Goal: Task Accomplishment & Management: Manage account settings

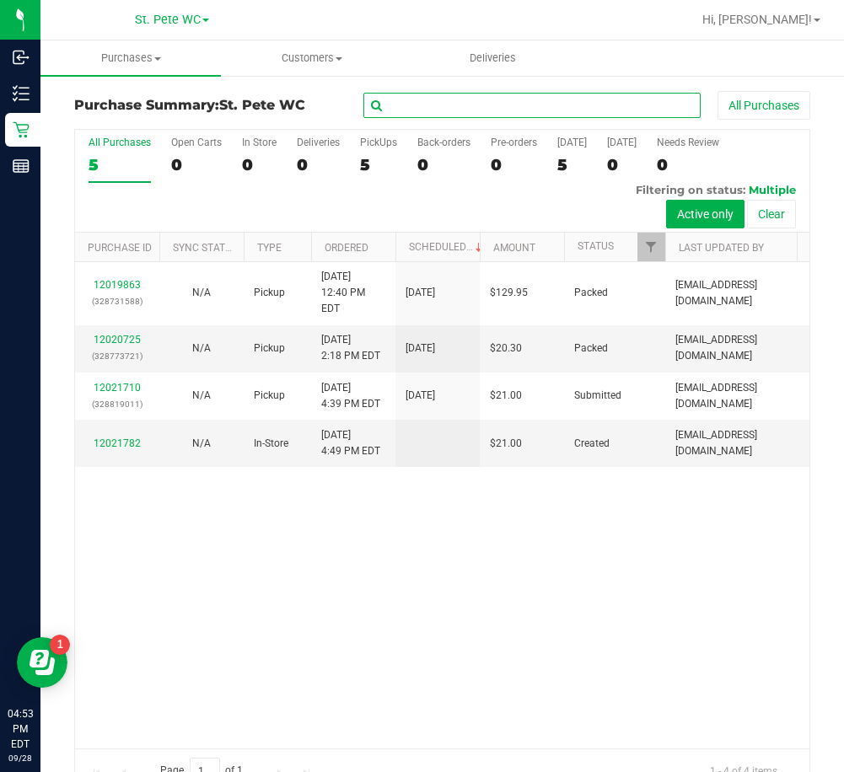
click at [444, 105] on input "text" at bounding box center [531, 105] width 337 height 25
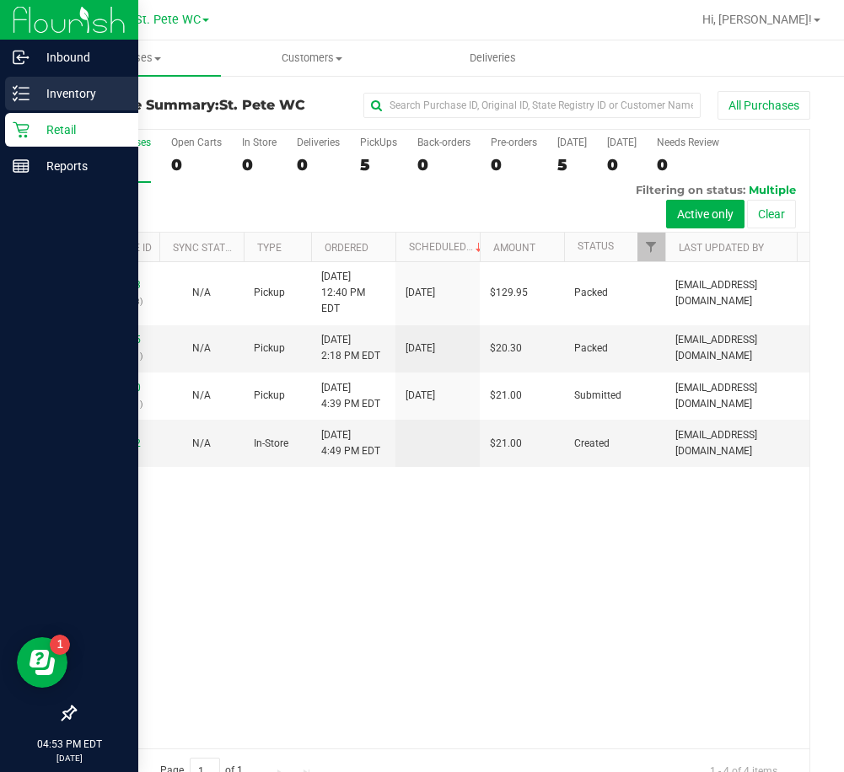
click at [15, 91] on icon at bounding box center [21, 93] width 17 height 17
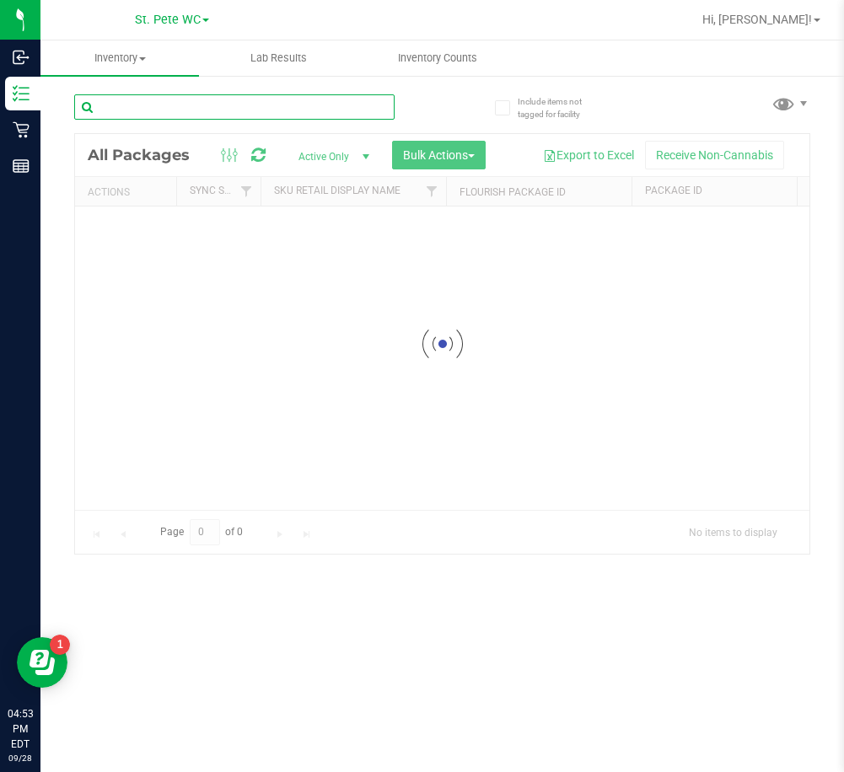
click at [236, 103] on input "text" at bounding box center [234, 106] width 320 height 25
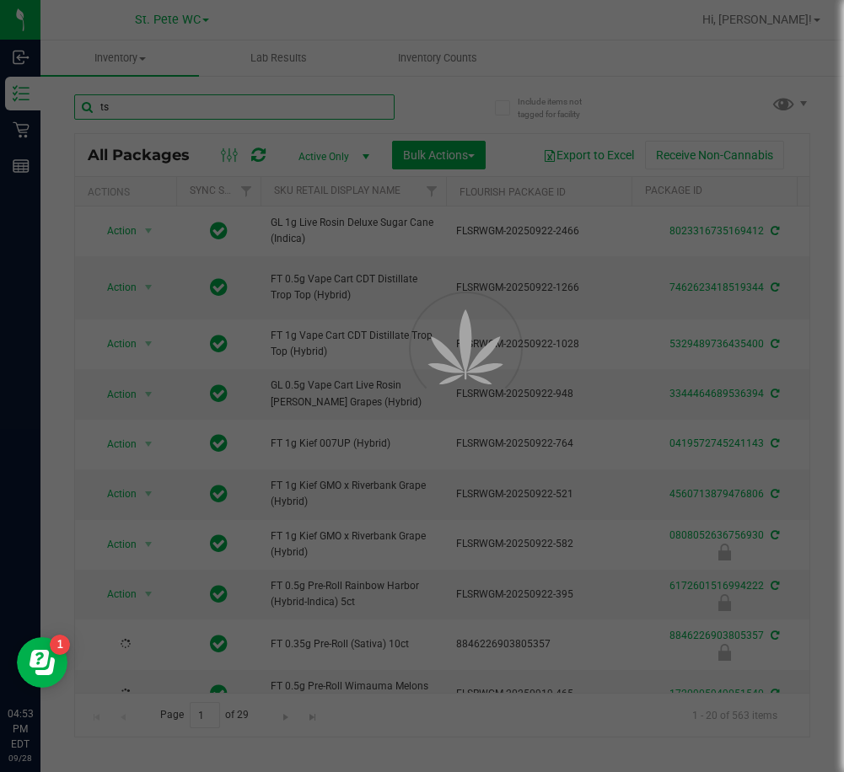
type input "tsk"
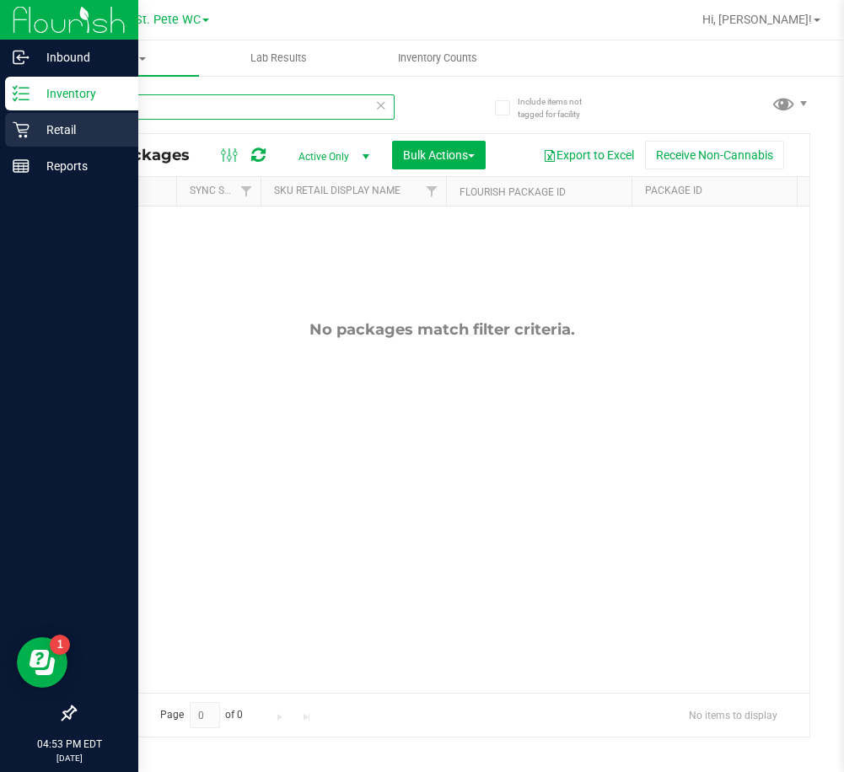
drag, startPoint x: 241, startPoint y: 111, endPoint x: 6, endPoint y: 143, distance: 237.3
click at [6, 143] on div "Inbound Inventory Retail Reports 04:53 PM EDT [DATE] 09/28 St. [PERSON_NAME] WC…" at bounding box center [422, 386] width 844 height 772
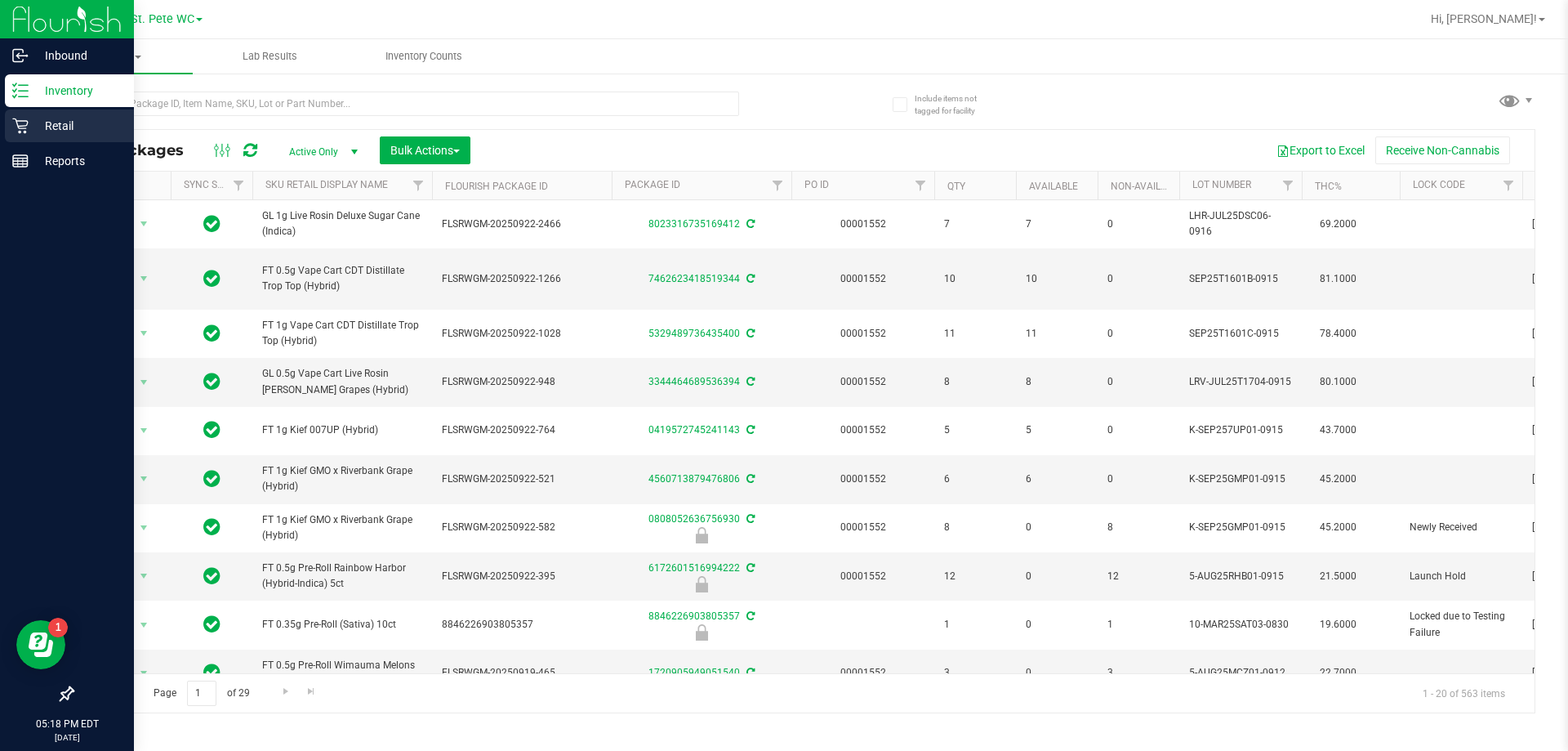
click at [31, 132] on p "Retail" at bounding box center [77, 126] width 98 height 19
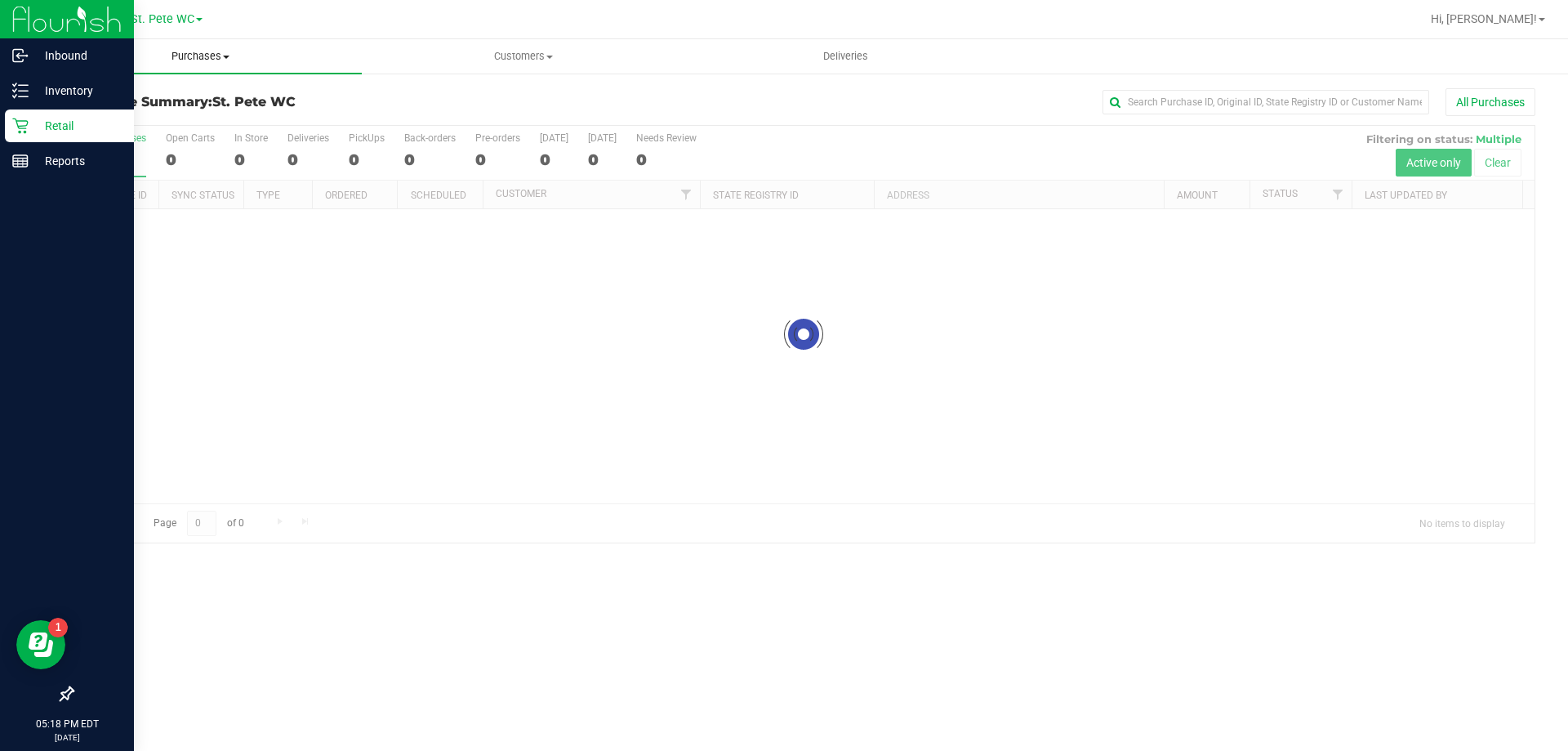
click at [195, 60] on span "Purchases" at bounding box center [200, 56] width 323 height 15
click at [115, 120] on span "Fulfillment" at bounding box center [89, 118] width 102 height 14
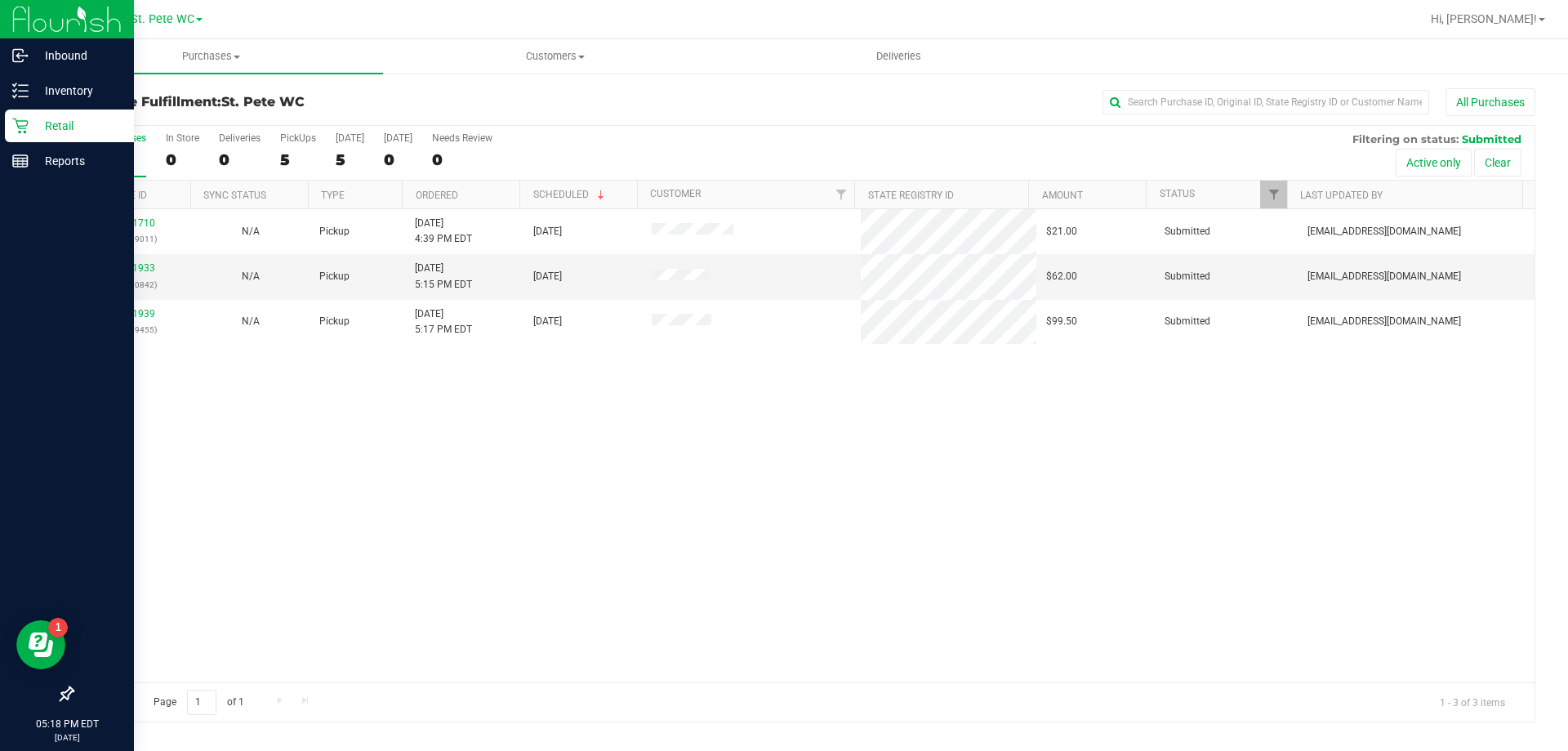
click at [399, 450] on div "12021710 (328819011) N/A Pickup [DATE] 4:39 PM EDT 9/28/2025 $21.00 Submitted […" at bounding box center [803, 446] width 1462 height 473
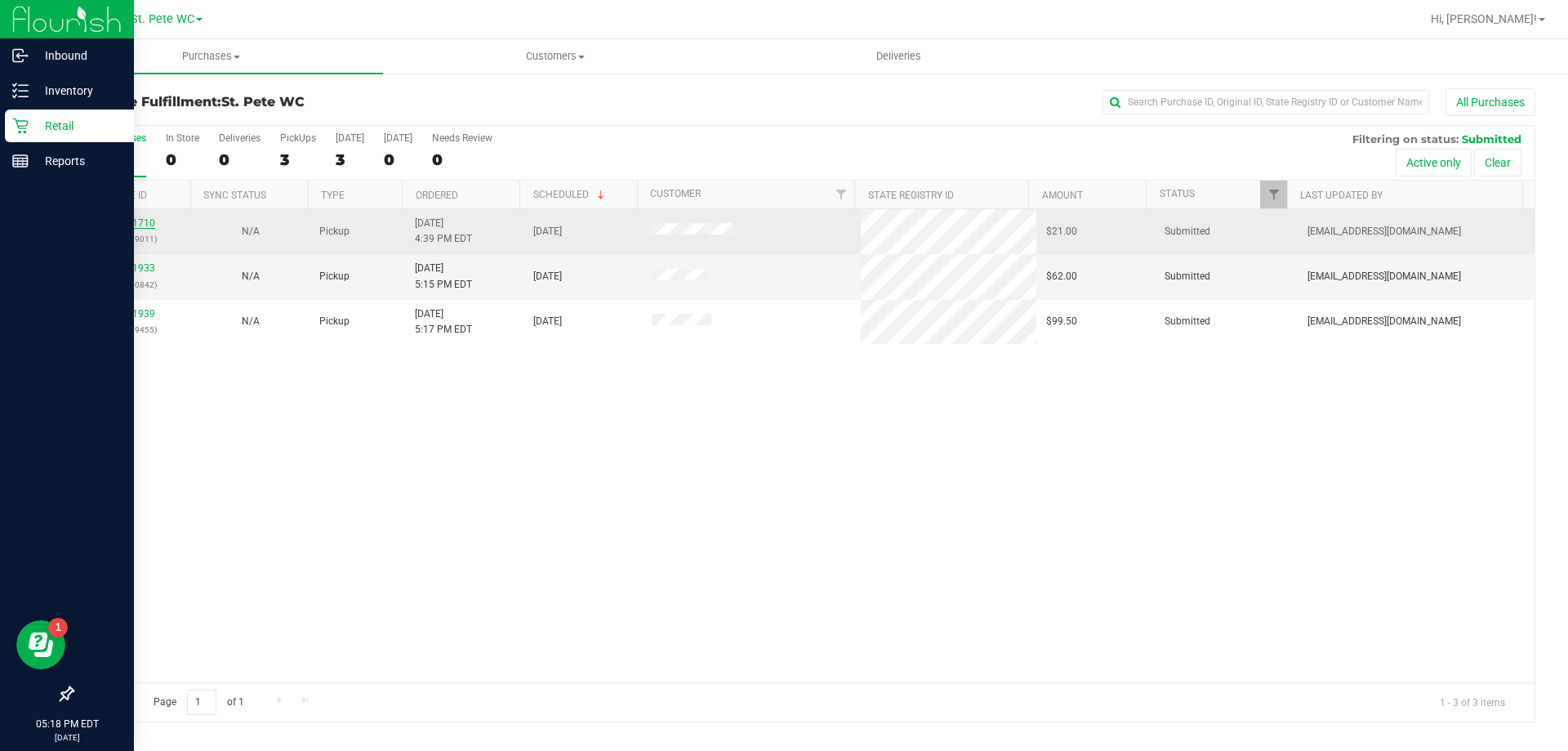
click at [133, 220] on link "12021710" at bounding box center [132, 223] width 46 height 12
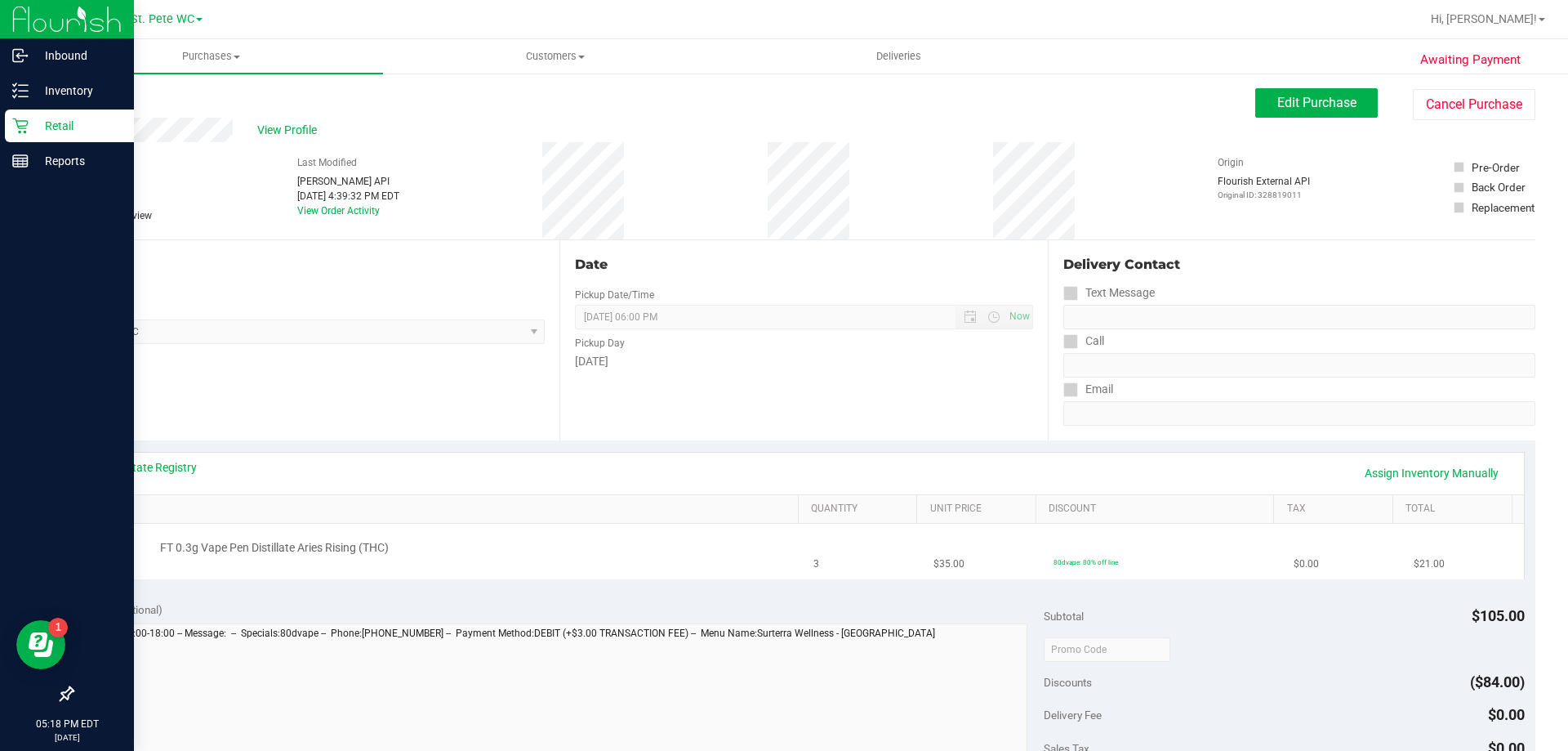
click at [272, 551] on span "FT 0.3g Vape Pen Distillate Aries Rising (THC)" at bounding box center [274, 548] width 229 height 16
copy div "FT 0.3g Vape Pen Distillate Aries Rising (THC)"
click at [18, 86] on icon at bounding box center [20, 90] width 16 height 16
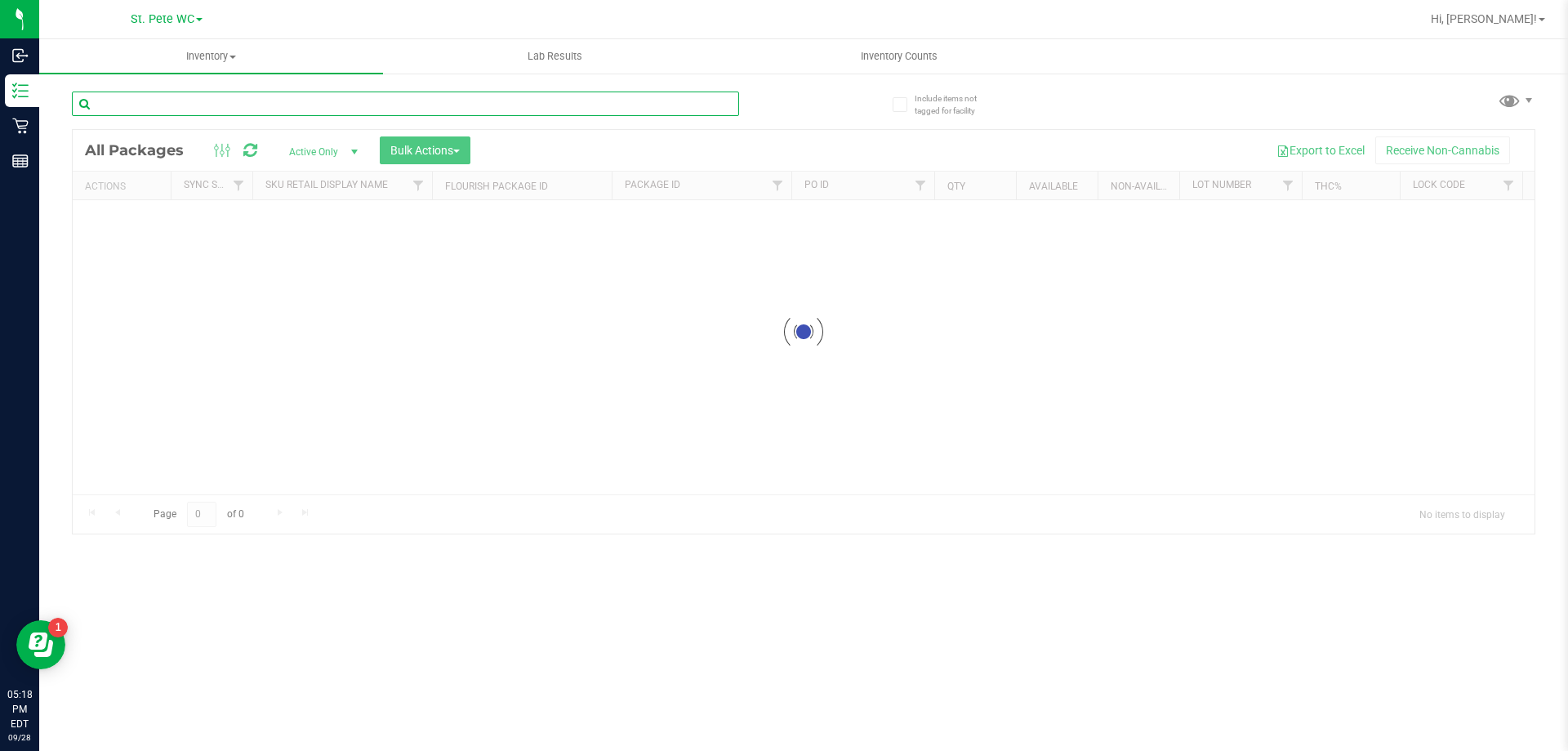
click at [232, 101] on input "text" at bounding box center [405, 103] width 668 height 24
paste input "FT 0.3g Vape Pen Distillate Aries Rising (THC)"
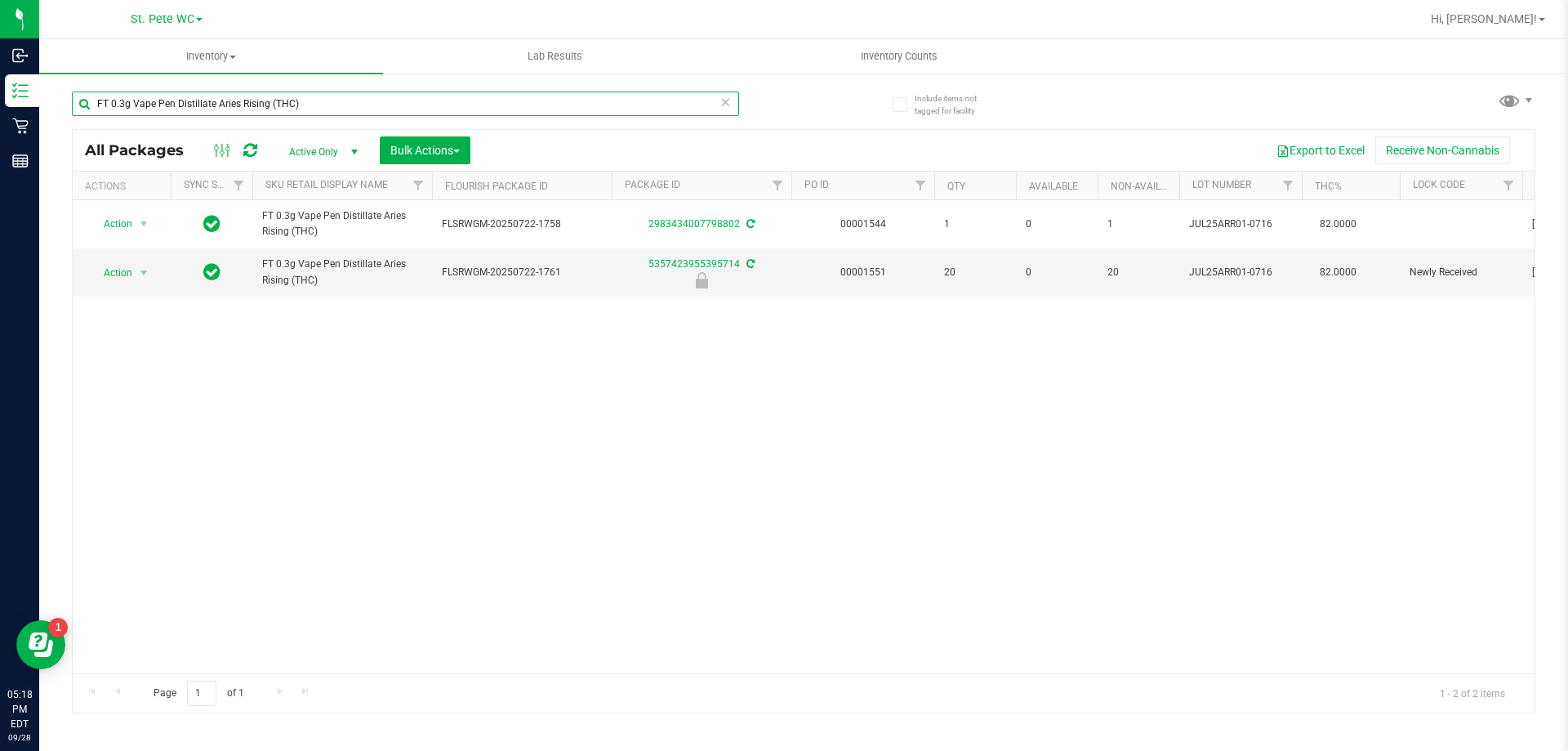
type input "FT 0.3g Vape Pen Distillate Aries Rising (THC)"
click at [541, 427] on div "Action Action Create package Edit attributes Global inventory Locate package Lo…" at bounding box center [803, 436] width 1462 height 473
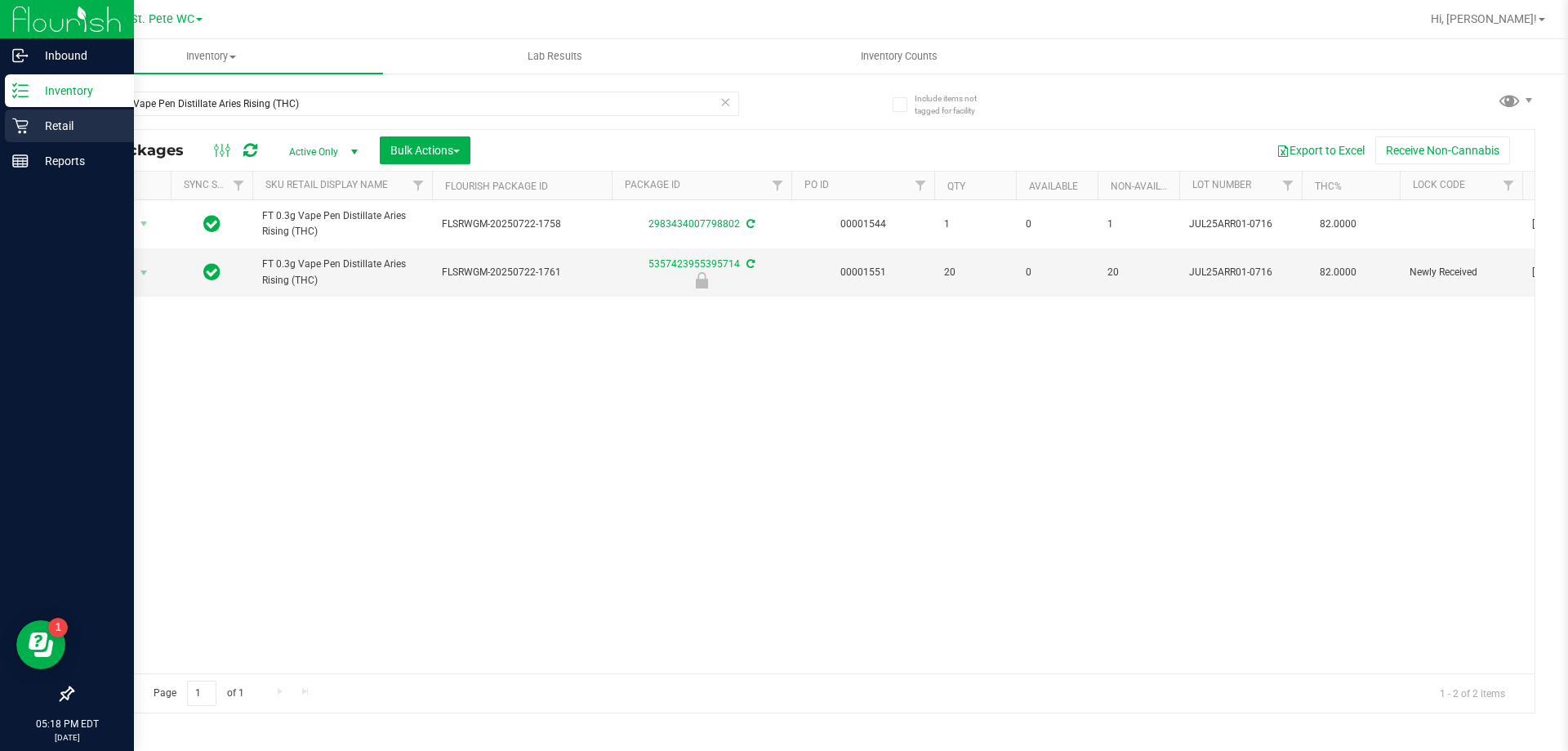
click at [0, 125] on link "Retail" at bounding box center [67, 127] width 134 height 35
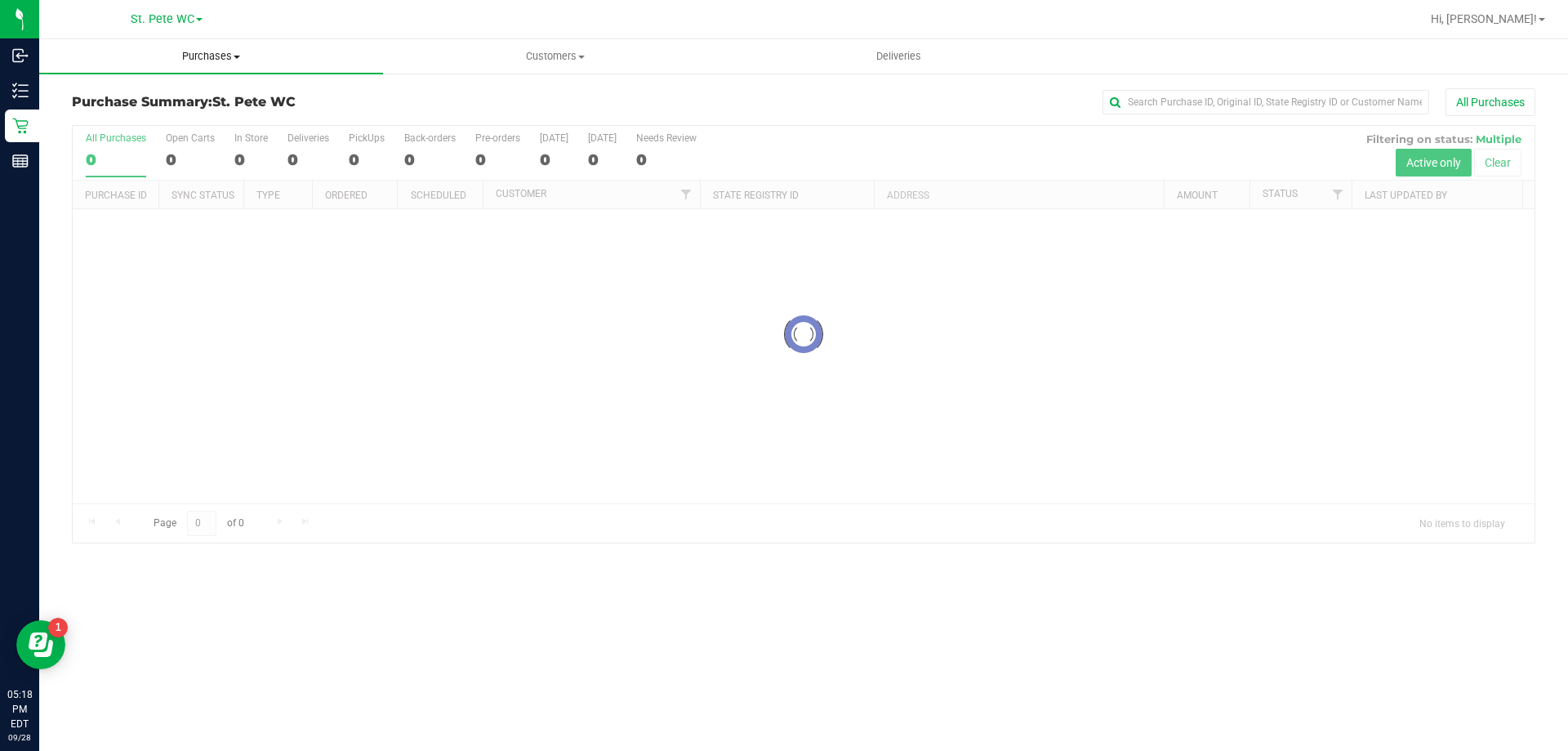
click at [275, 68] on uib-tab-heading "Purchases Summary of purchases Fulfillment All purchases" at bounding box center [210, 55] width 344 height 34
click at [223, 120] on li "Fulfillment" at bounding box center [210, 118] width 344 height 19
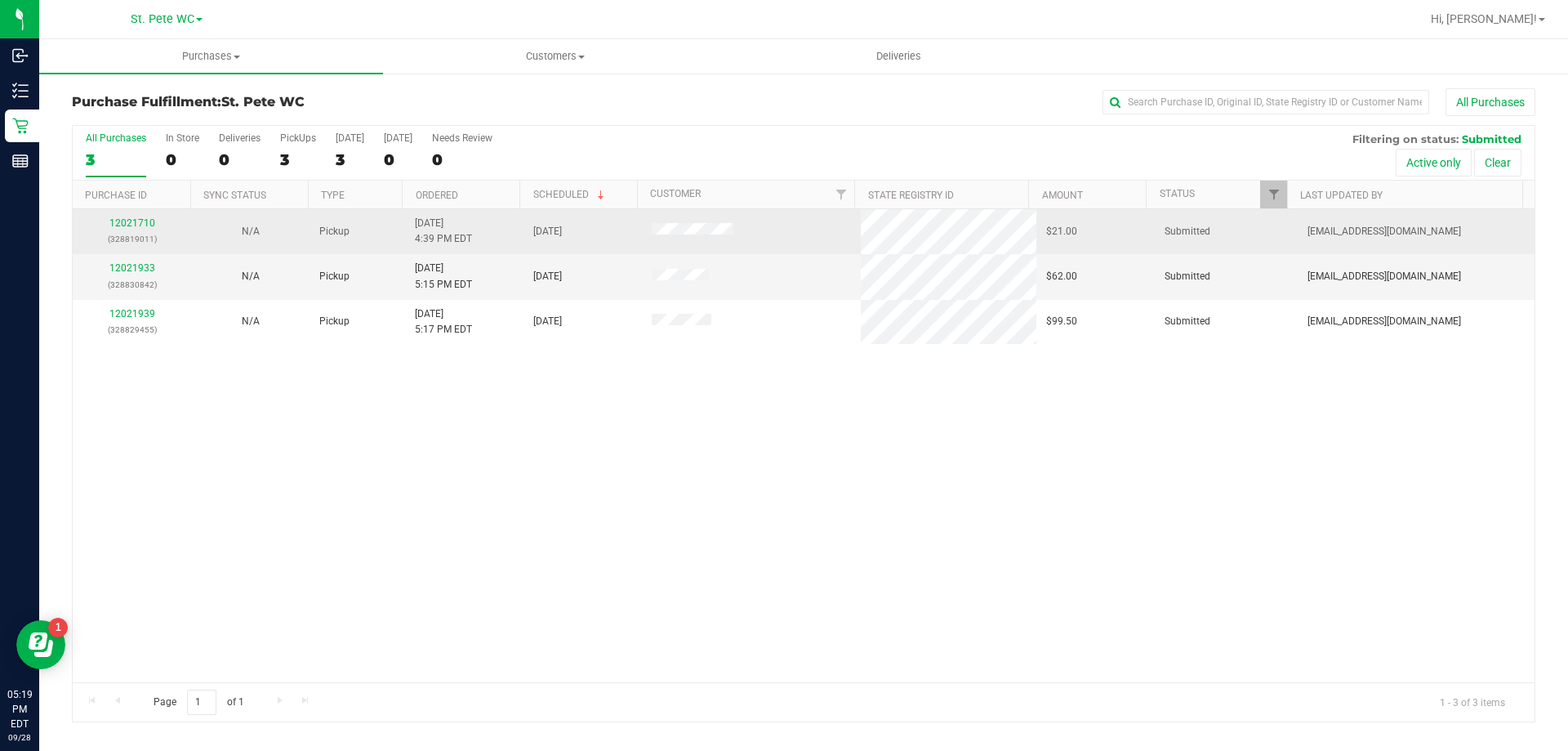
click at [156, 234] on p "(328819011)" at bounding box center [132, 239] width 99 height 16
click at [155, 229] on div "12021710 (328819011)" at bounding box center [132, 231] width 99 height 31
drag, startPoint x: 153, startPoint y: 222, endPoint x: 138, endPoint y: 226, distance: 15.5
click at [142, 223] on div "12021710 (328819011)" at bounding box center [132, 231] width 99 height 31
click at [138, 226] on link "12021710" at bounding box center [132, 223] width 46 height 12
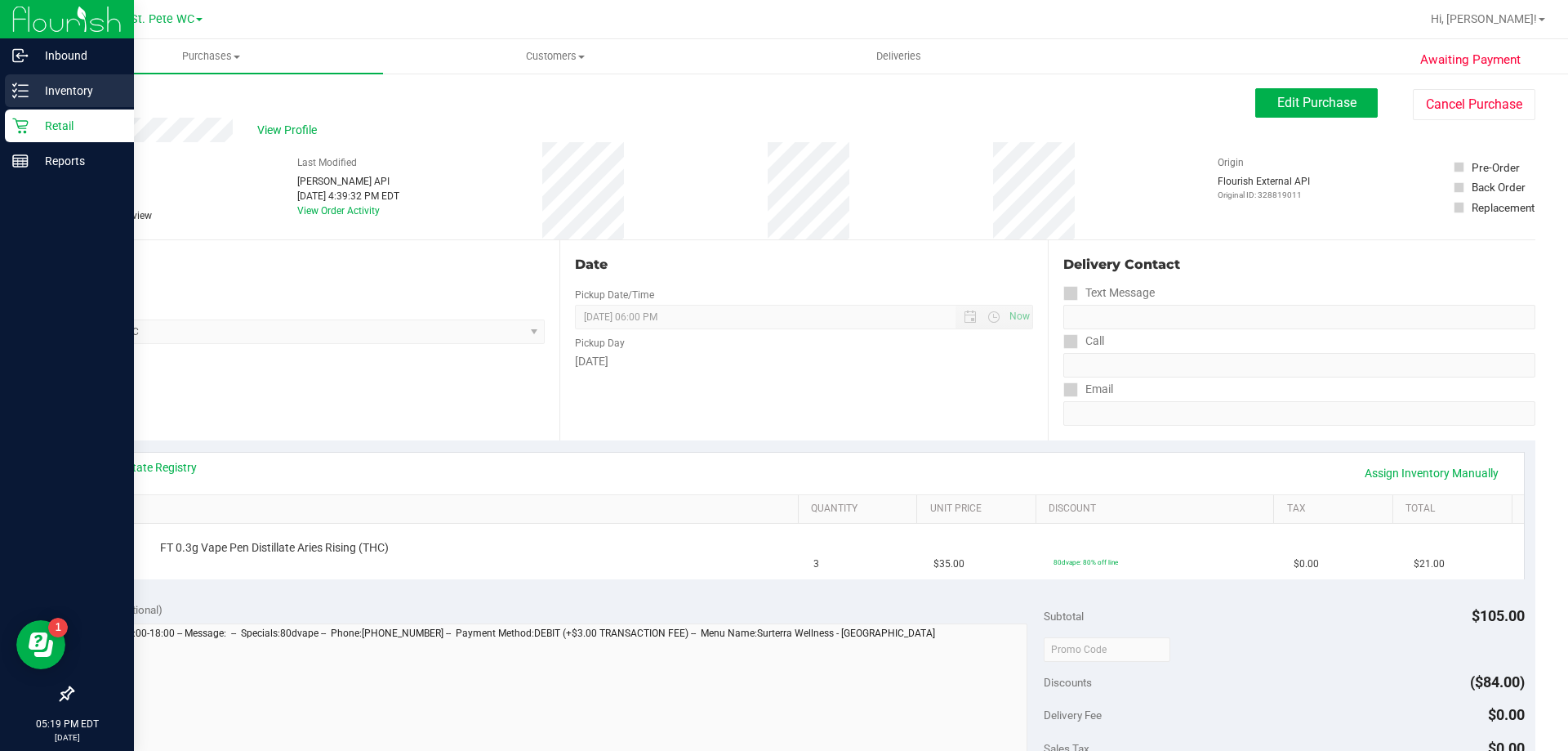
click at [25, 91] on line at bounding box center [22, 91] width 9 height 0
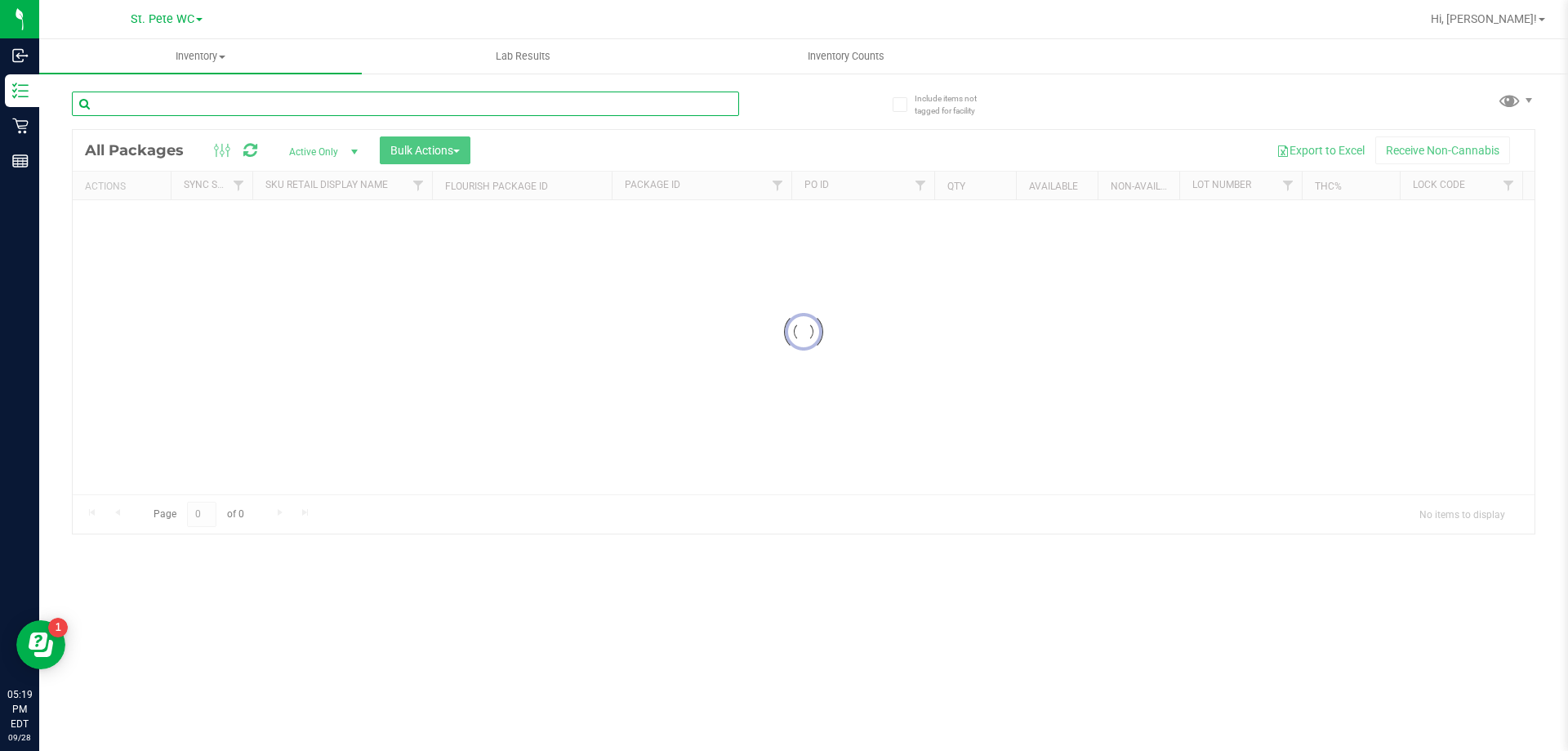
click at [188, 100] on input "text" at bounding box center [405, 103] width 668 height 24
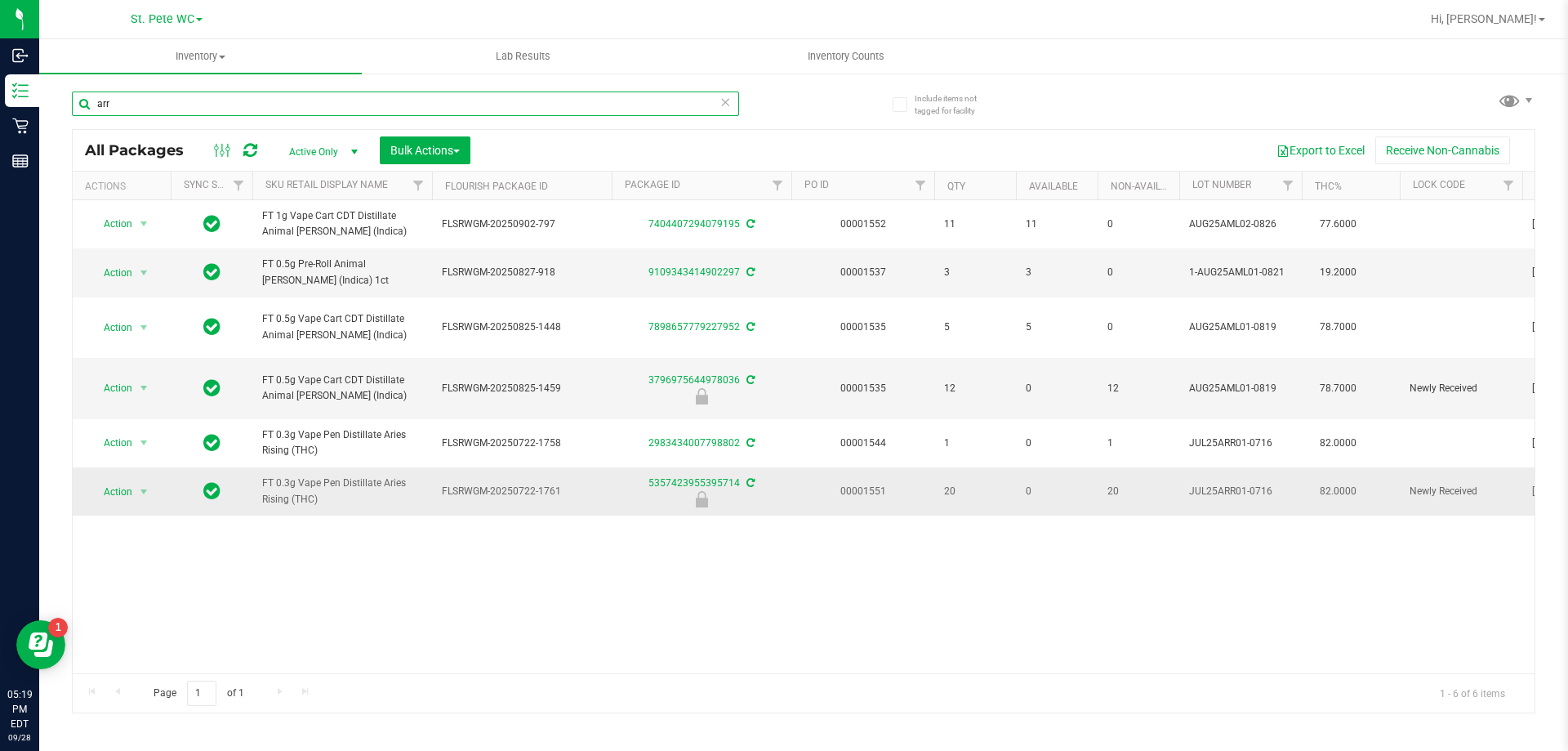
type input "arr"
click at [304, 485] on span "FT 0.3g Vape Pen Distillate Aries Rising (THC)" at bounding box center [342, 490] width 160 height 31
copy tr "FT 0.3g Vape Pen Distillate Aries Rising (THC)"
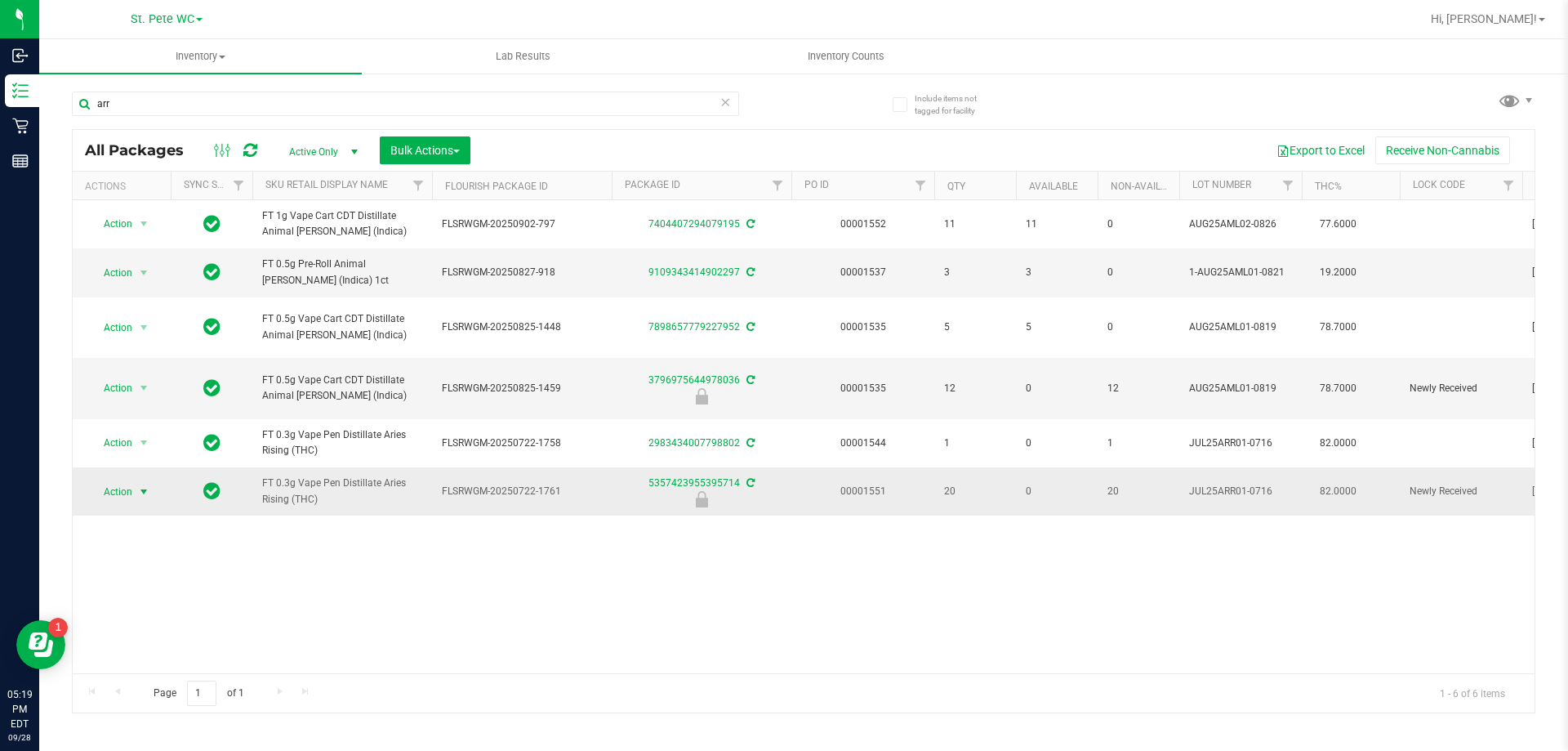
click at [133, 487] on span "Action" at bounding box center [111, 492] width 45 height 23
click at [138, 673] on li "Unlock package" at bounding box center [142, 684] width 105 height 24
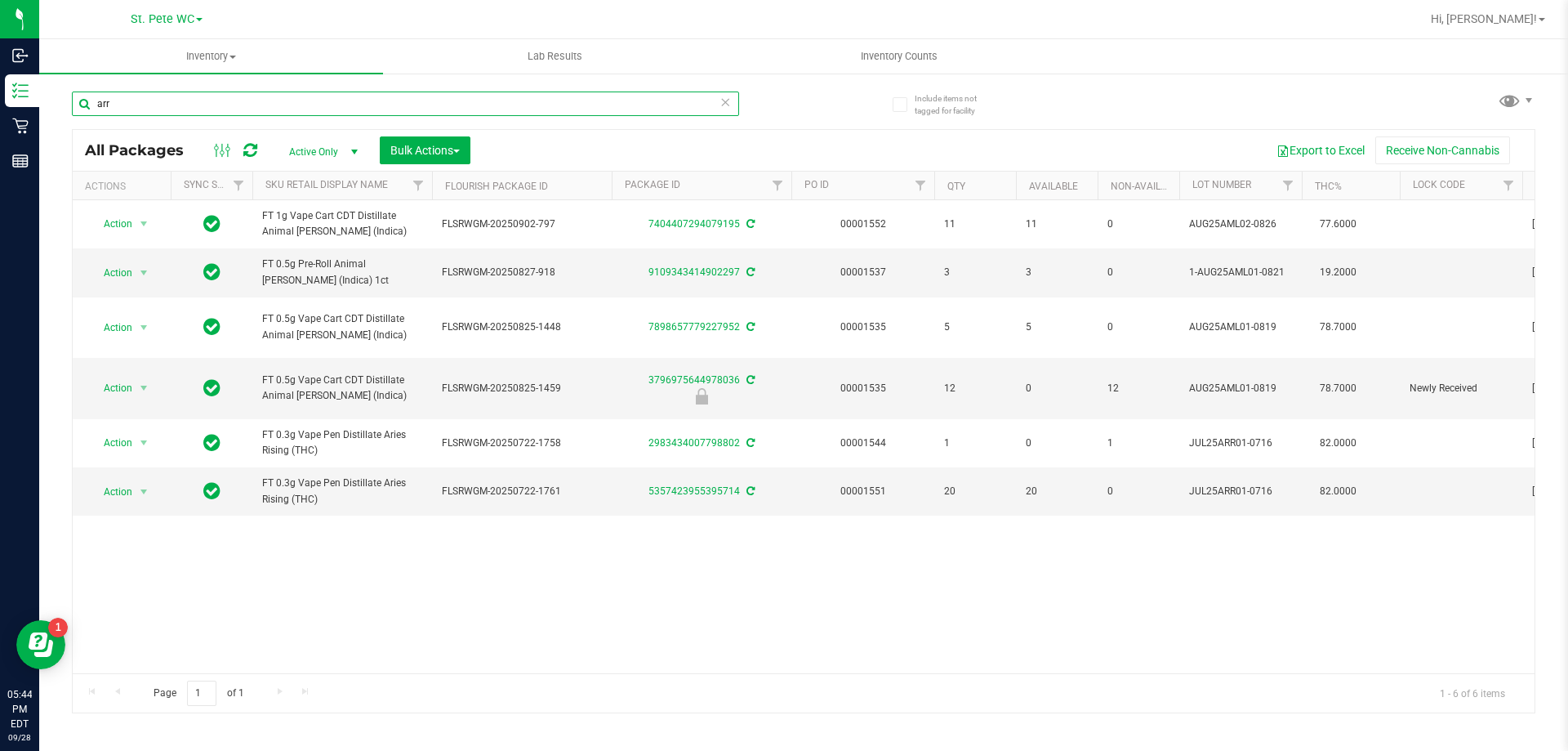
click at [138, 110] on input "arr" at bounding box center [405, 103] width 668 height 24
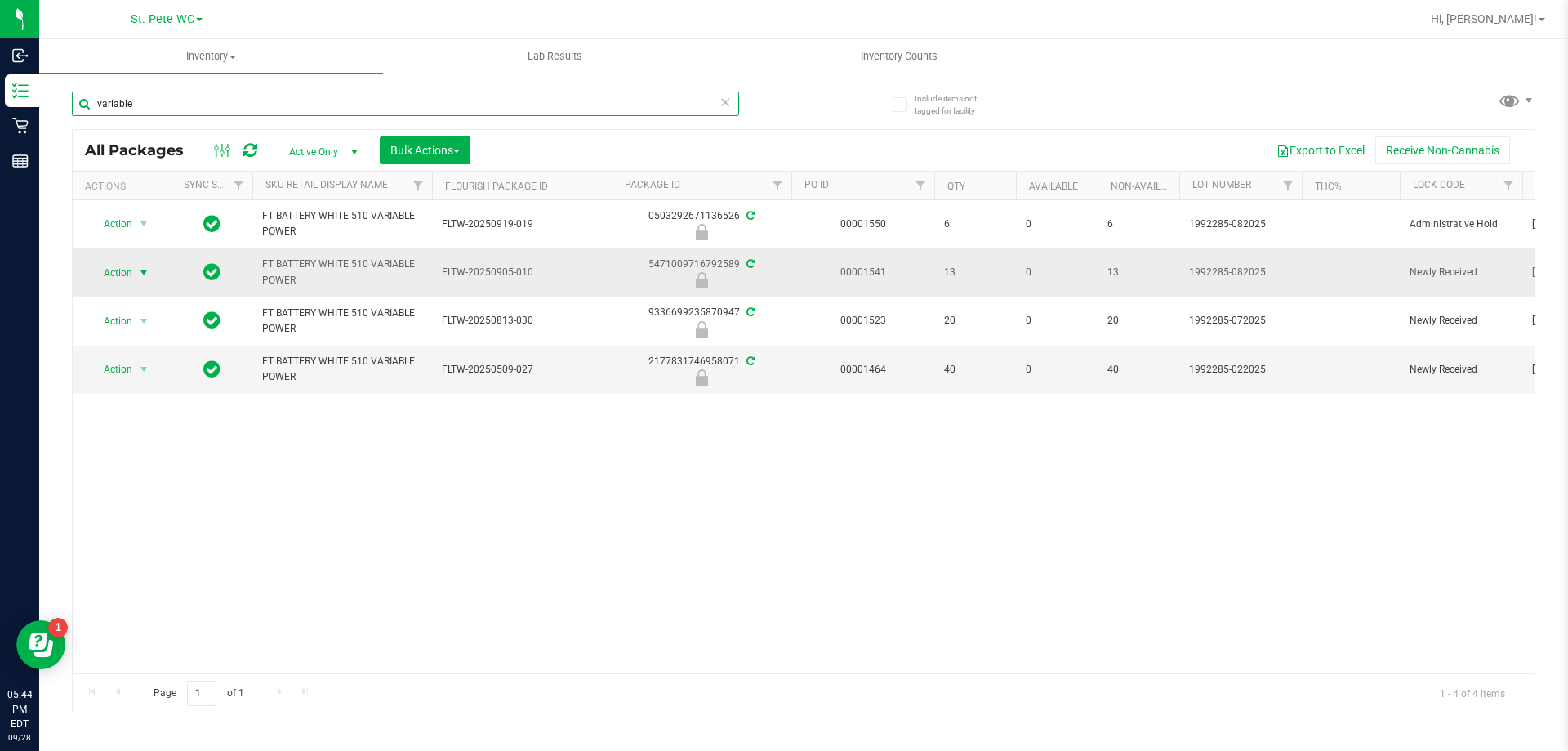
type input "variable"
click at [146, 273] on span "select" at bounding box center [143, 272] width 13 height 13
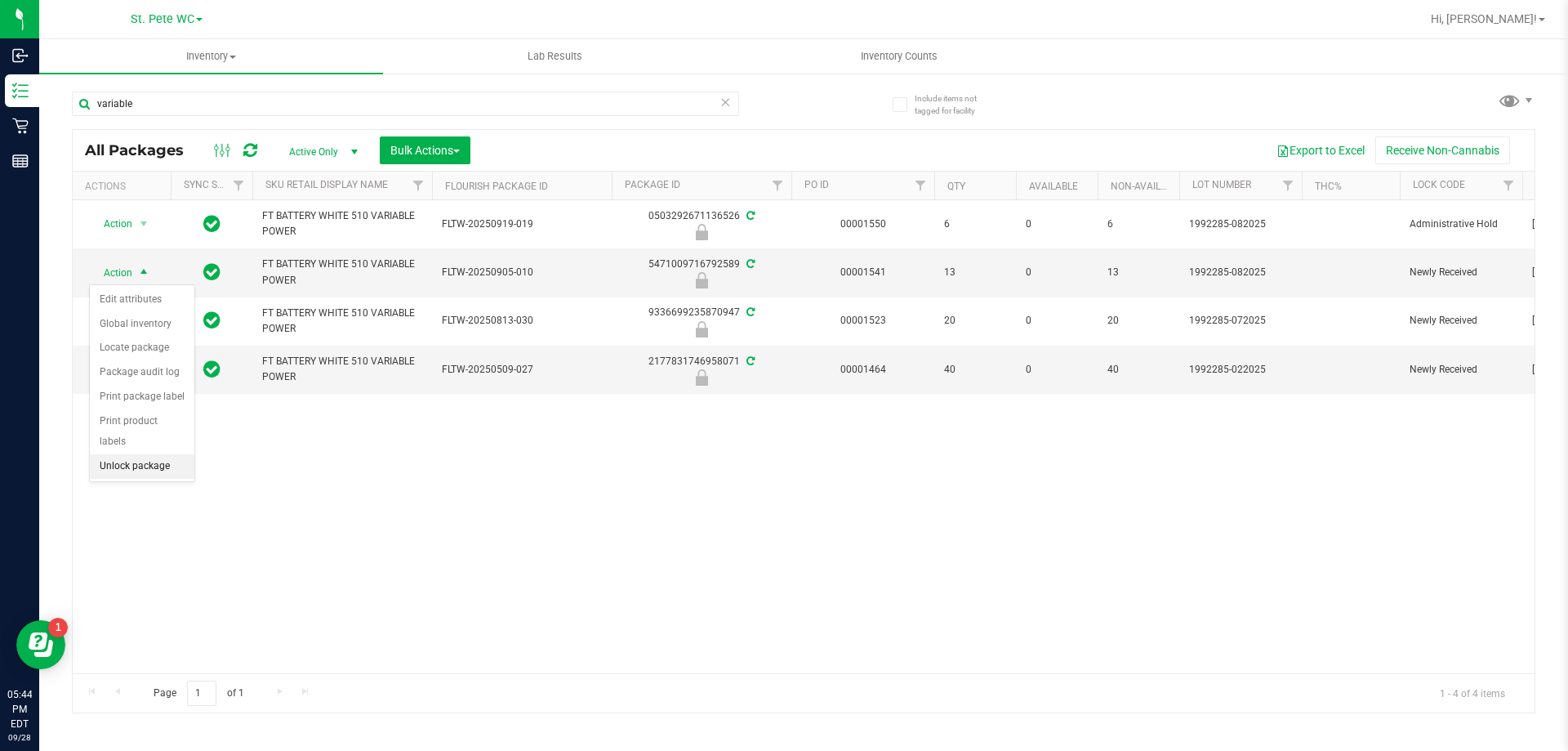
click at [132, 454] on li "Unlock package" at bounding box center [142, 466] width 105 height 24
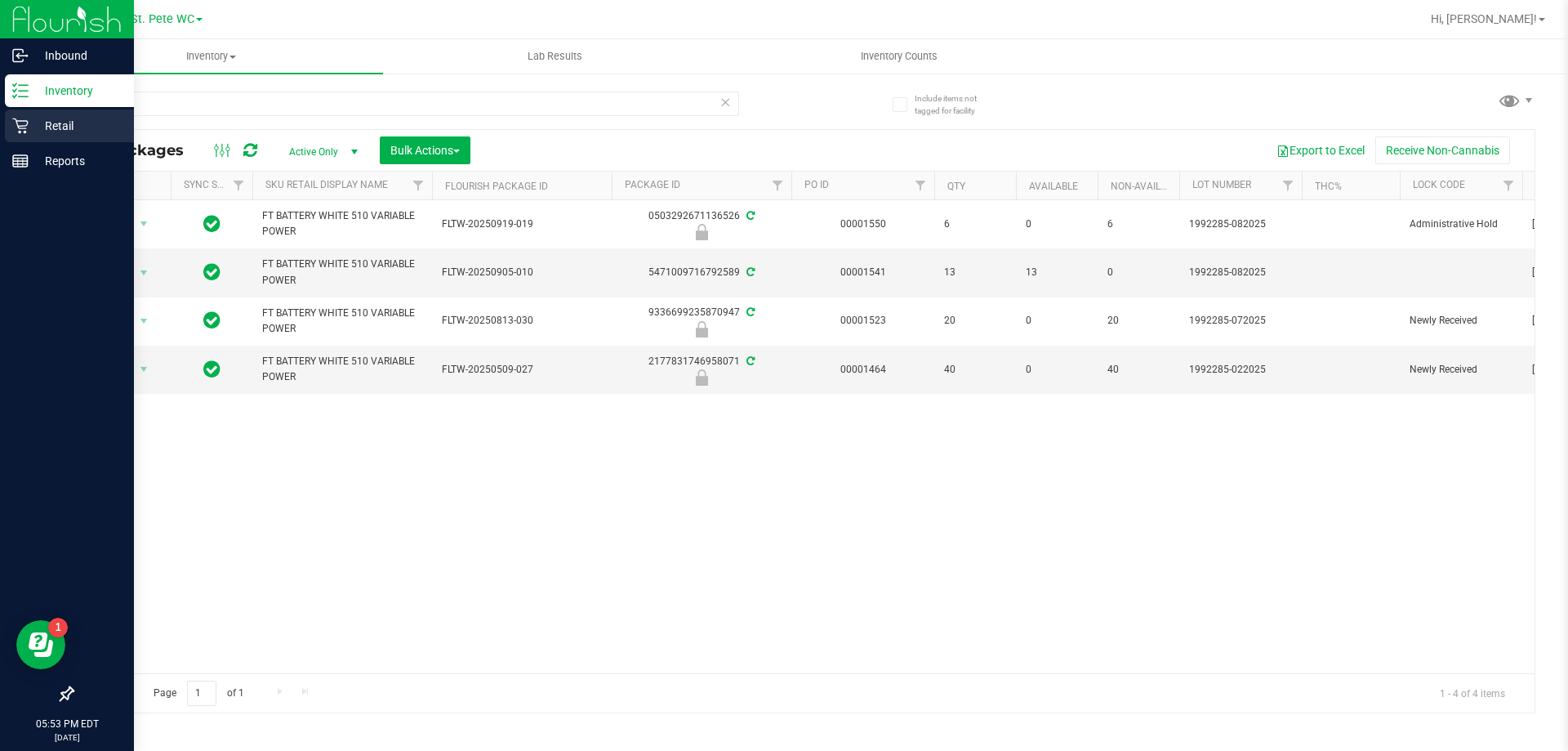
click at [12, 125] on div "Retail" at bounding box center [69, 126] width 129 height 33
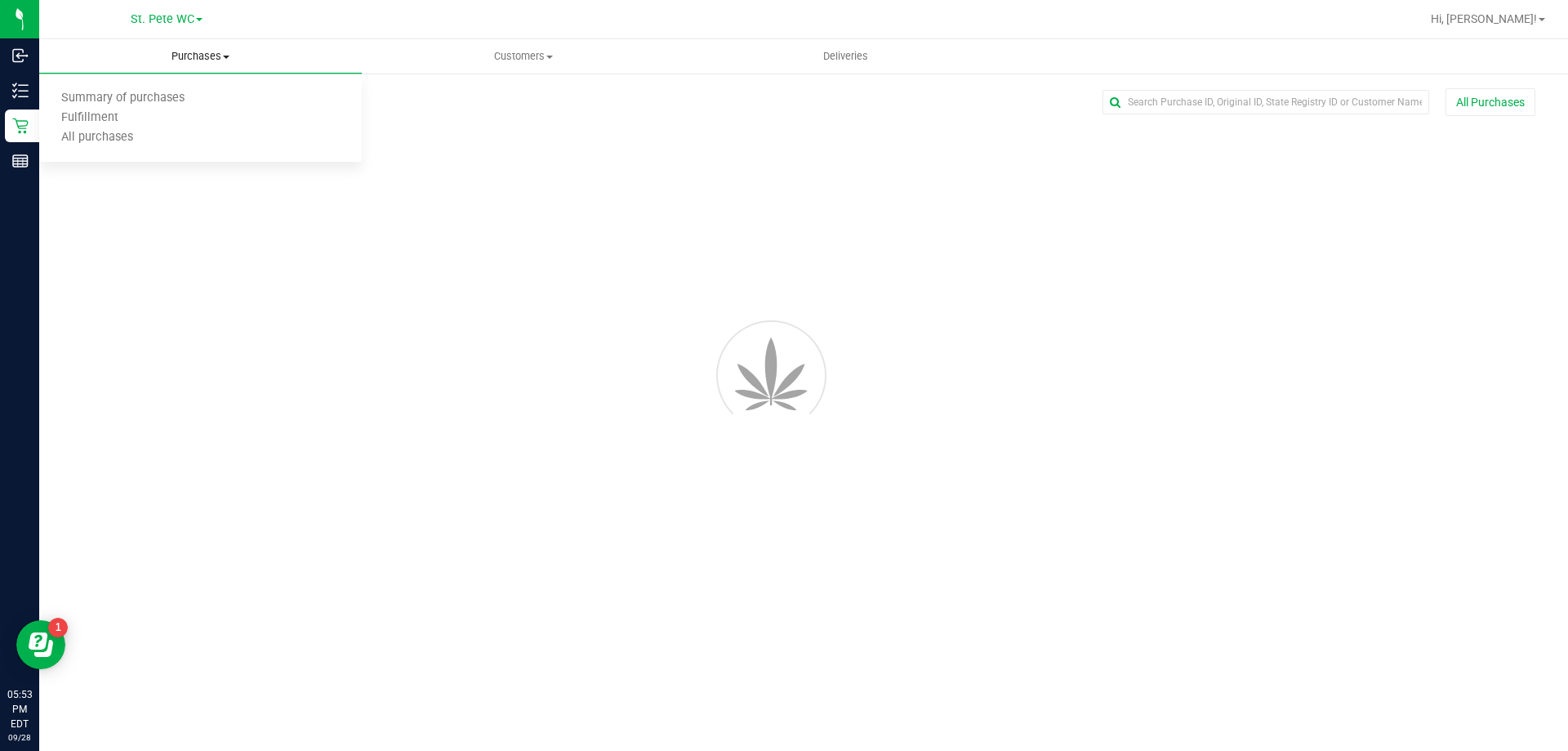
click at [235, 54] on span "Purchases" at bounding box center [200, 56] width 323 height 15
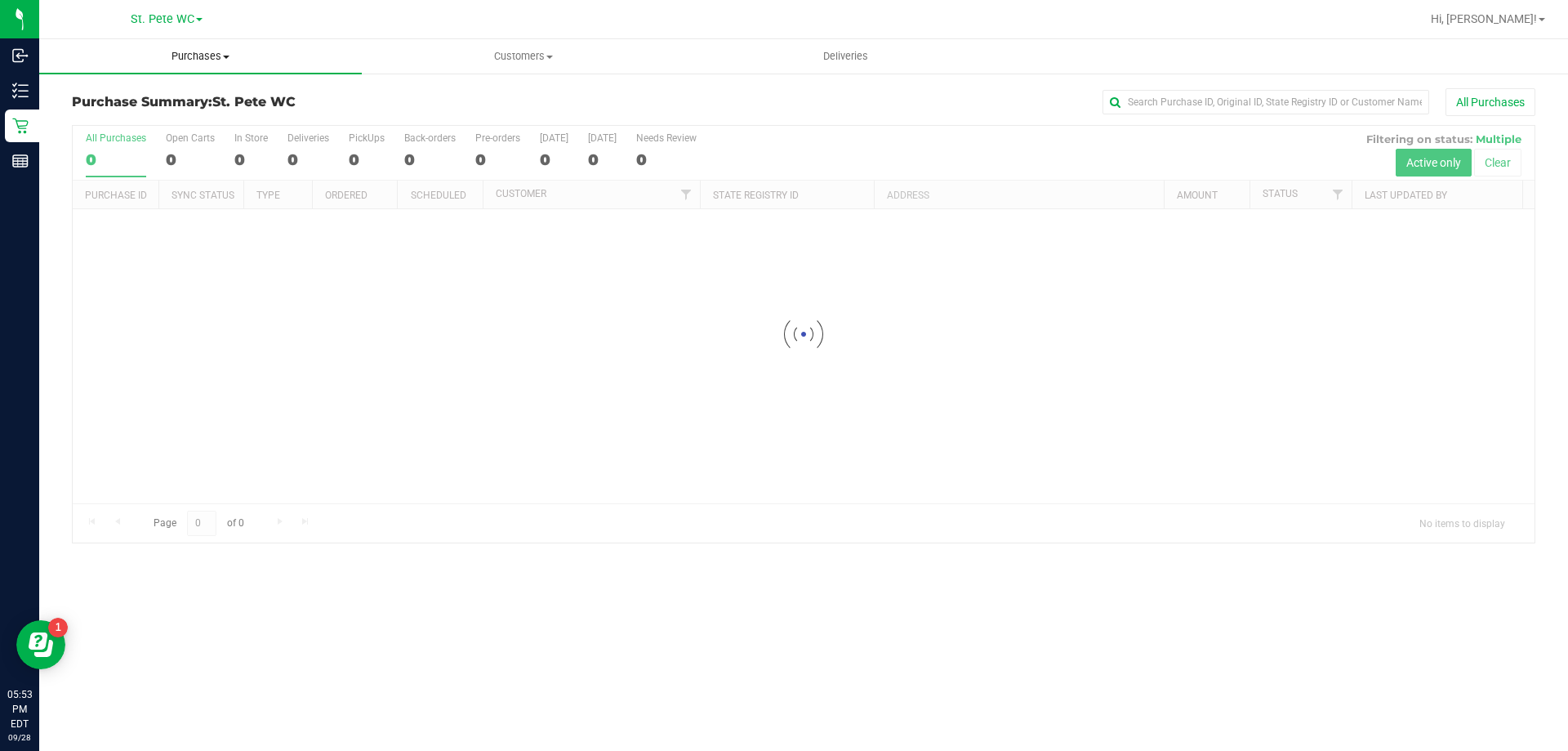
click at [242, 57] on span "Purchases" at bounding box center [200, 56] width 323 height 15
click at [215, 121] on li "Fulfillment" at bounding box center [200, 118] width 323 height 19
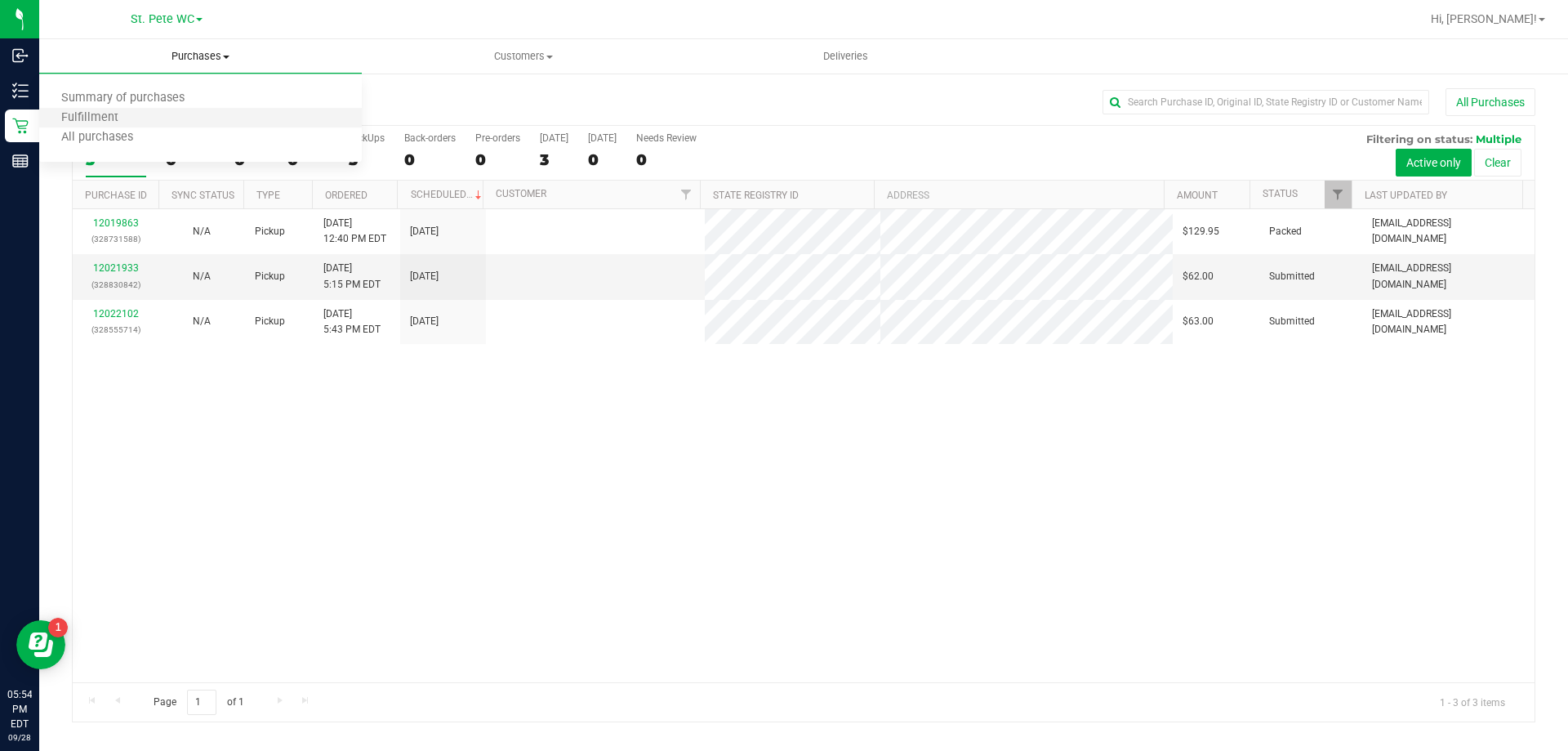
click at [226, 123] on li "Fulfillment" at bounding box center [200, 118] width 323 height 19
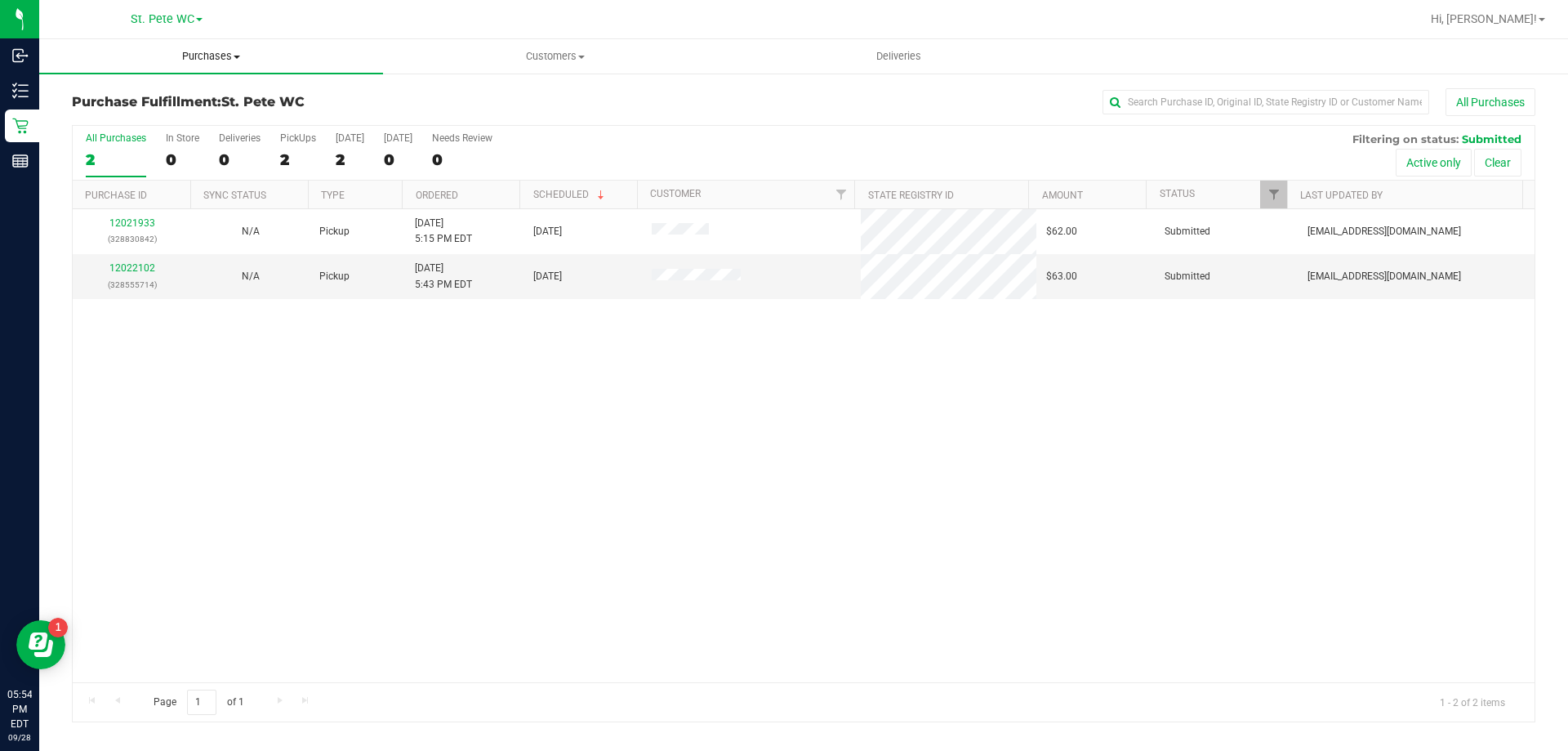
click at [192, 70] on uib-tab-heading "Purchases Summary of purchases Fulfillment All purchases" at bounding box center [210, 55] width 344 height 34
click at [188, 91] on span "Summary of purchases" at bounding box center [122, 98] width 168 height 14
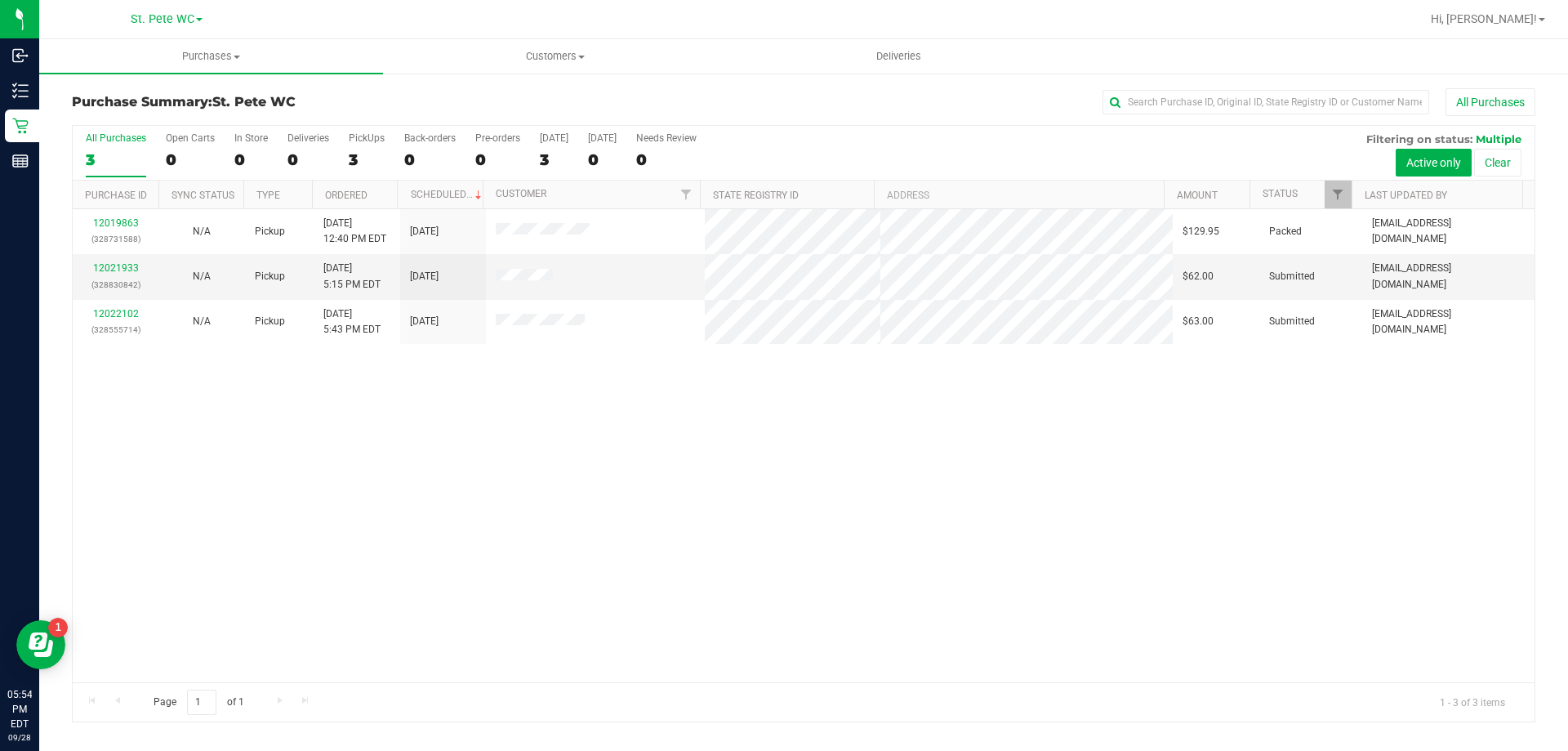
click at [527, 550] on div "12019863 (328731588) N/A Pickup [DATE] 12:40 PM EDT 9/28/2025 $129.95 Packed [E…" at bounding box center [803, 446] width 1462 height 473
click at [133, 272] on link "12021933" at bounding box center [115, 268] width 46 height 12
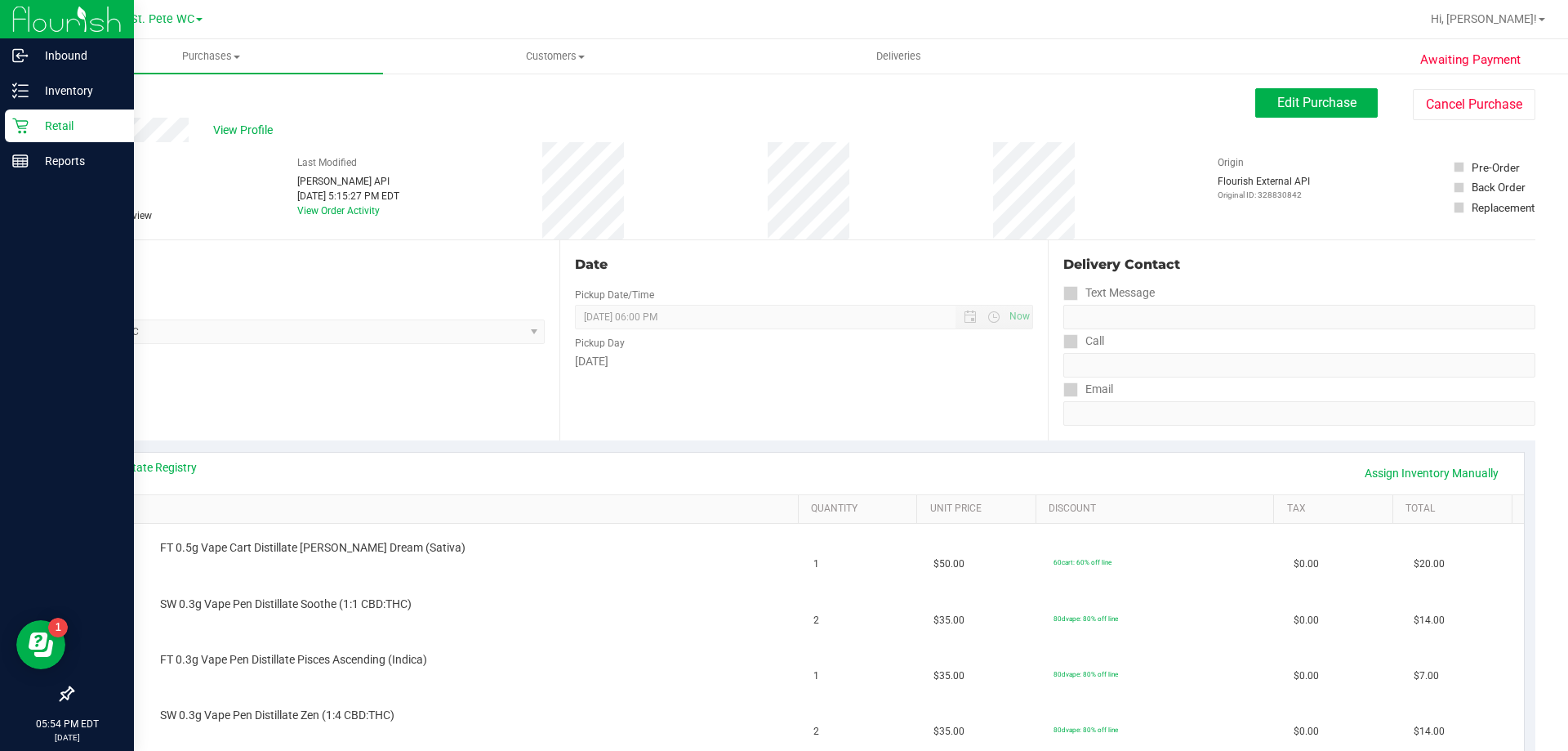
click at [14, 121] on icon at bounding box center [20, 125] width 16 height 16
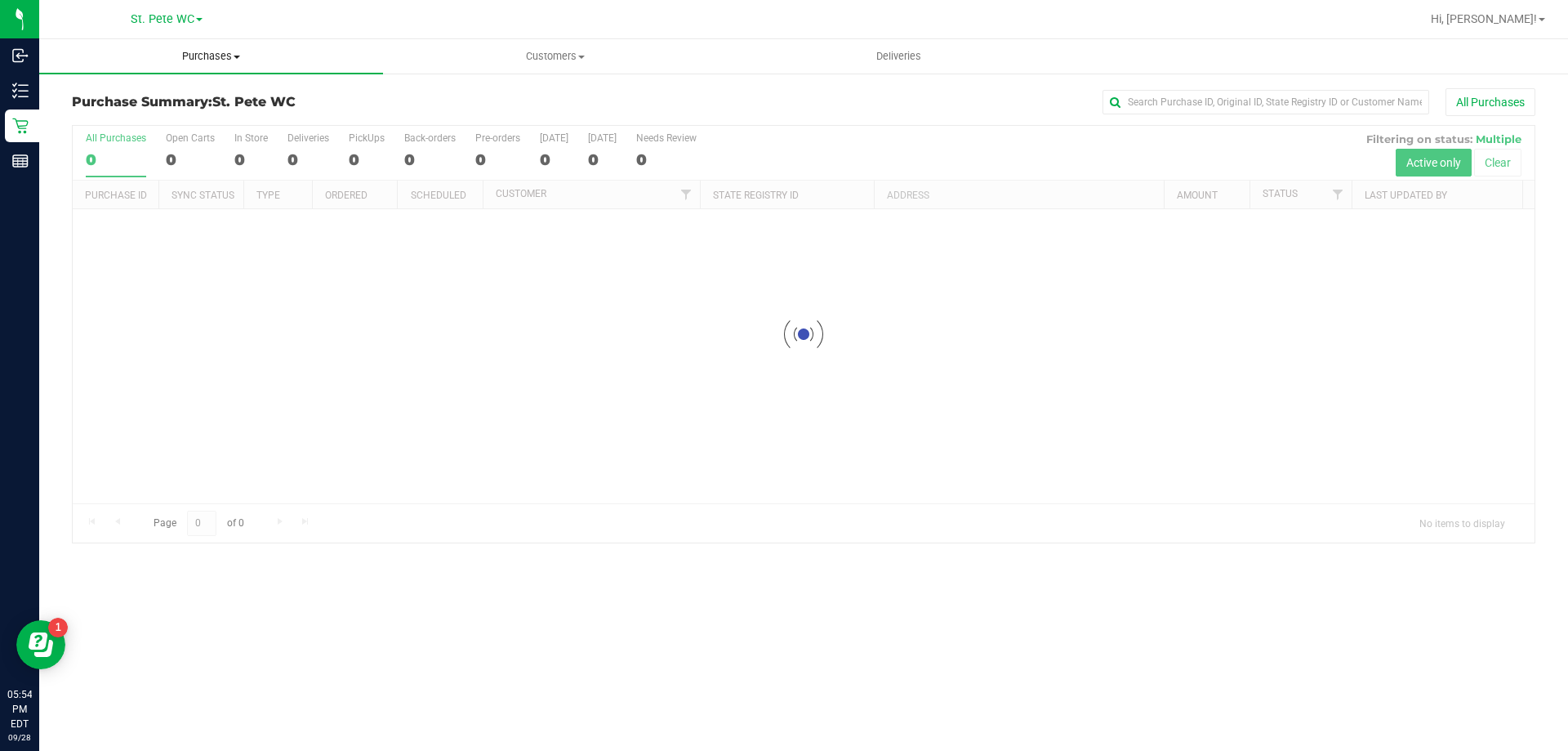
click at [235, 54] on span "Purchases" at bounding box center [210, 56] width 344 height 15
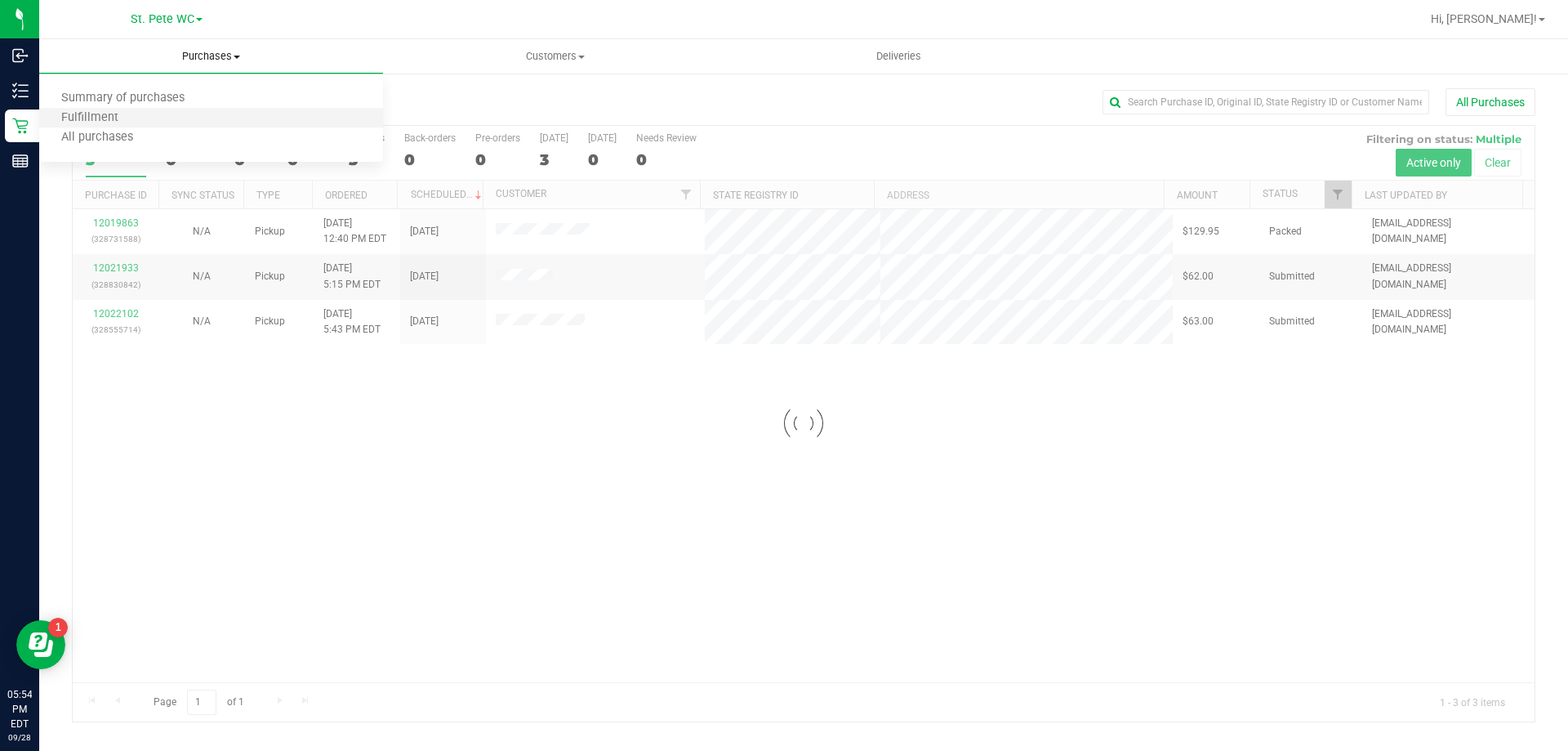
click at [214, 123] on li "Fulfillment" at bounding box center [210, 118] width 344 height 19
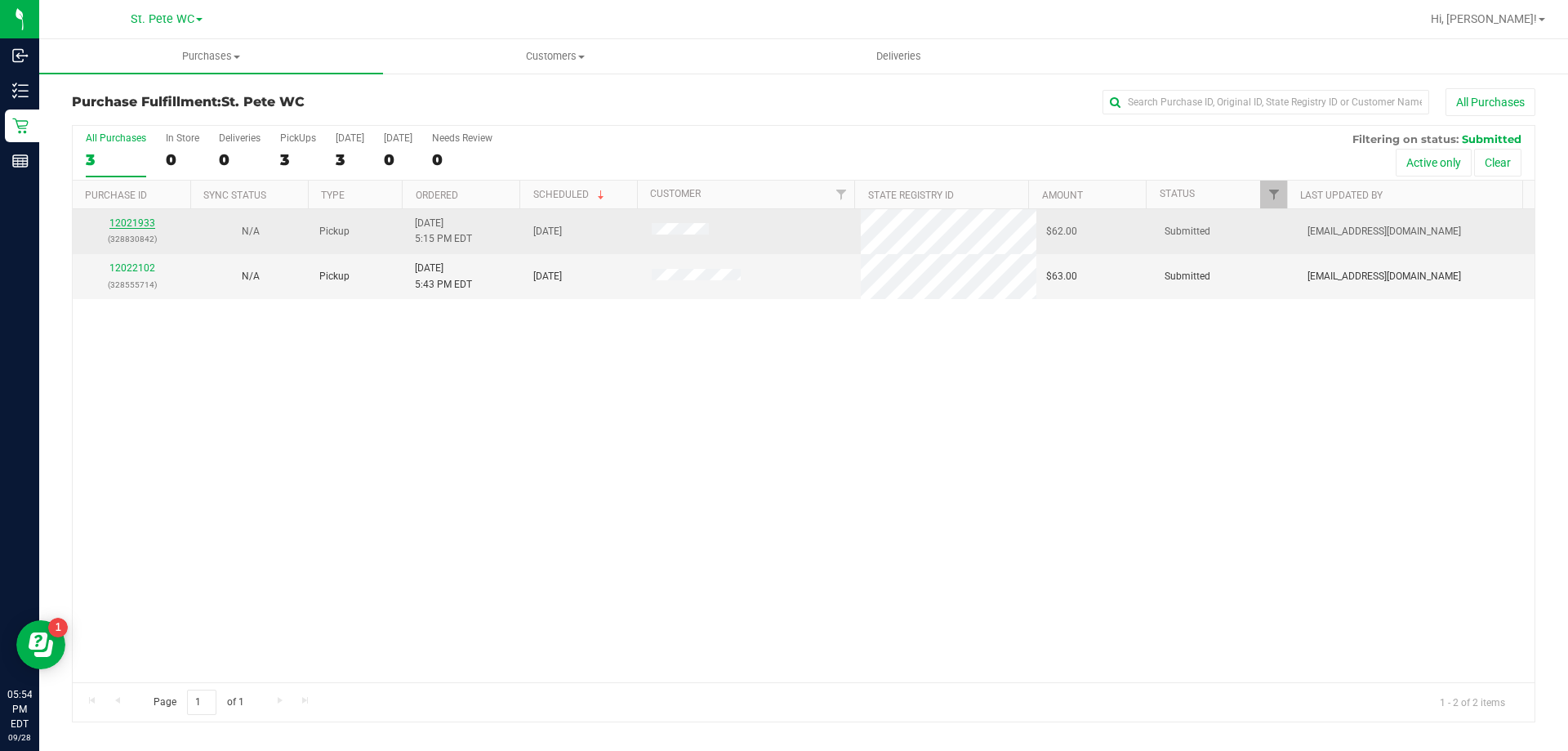
click at [133, 221] on link "12021933" at bounding box center [132, 223] width 46 height 12
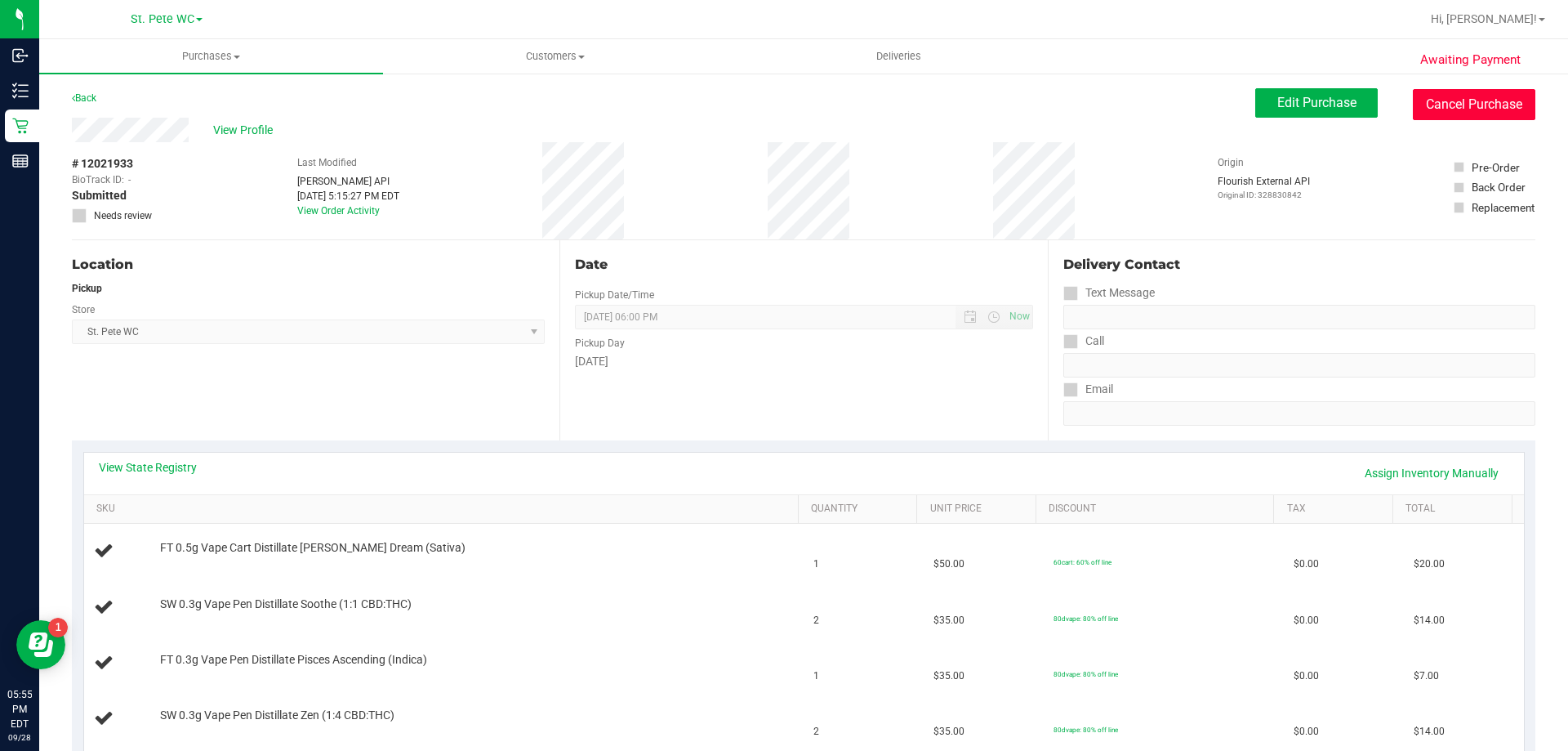
click at [817, 107] on button "Cancel Purchase" at bounding box center [1474, 105] width 122 height 31
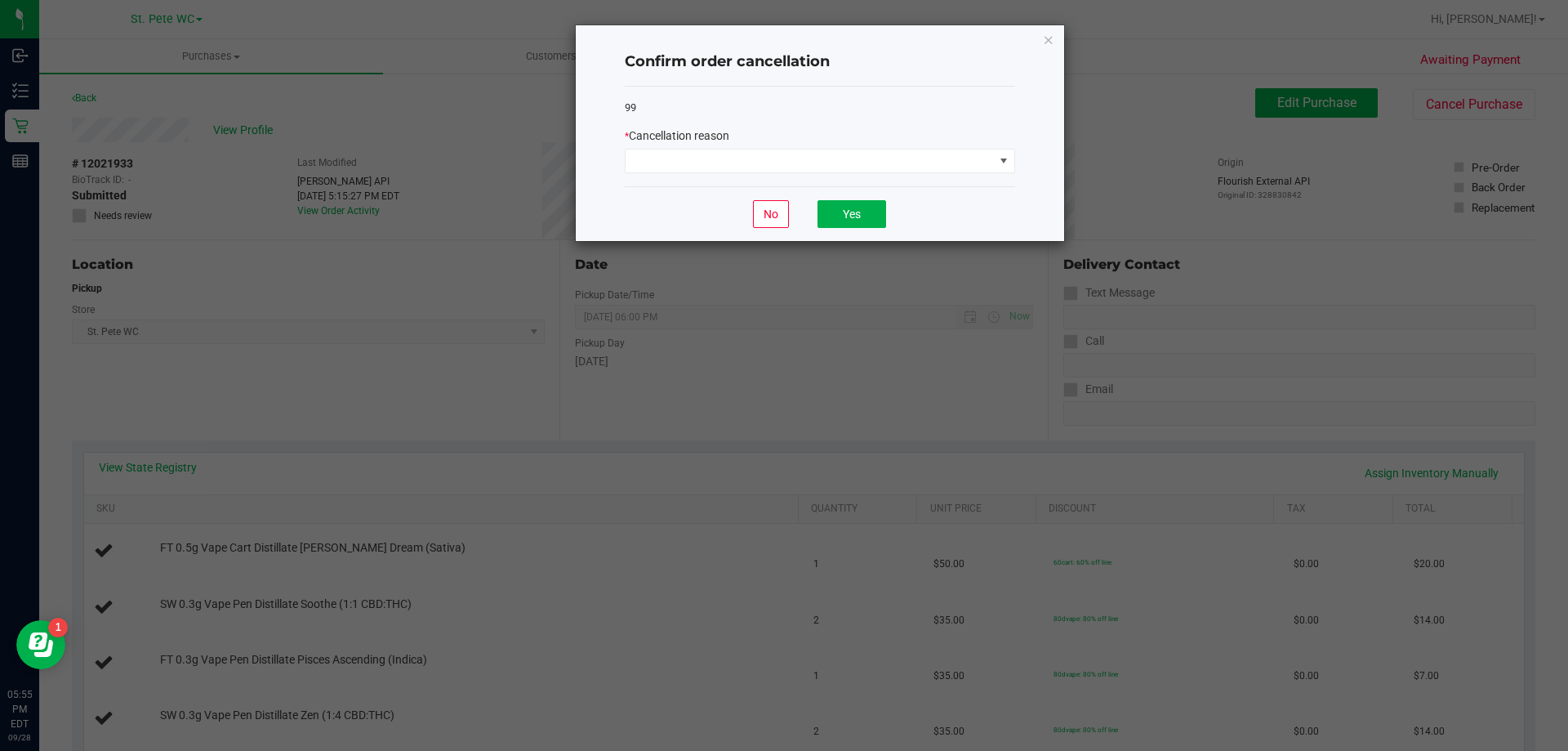
click at [805, 146] on div "* Cancellation reason" at bounding box center [820, 149] width 391 height 46
click at [757, 160] on span at bounding box center [810, 161] width 368 height 23
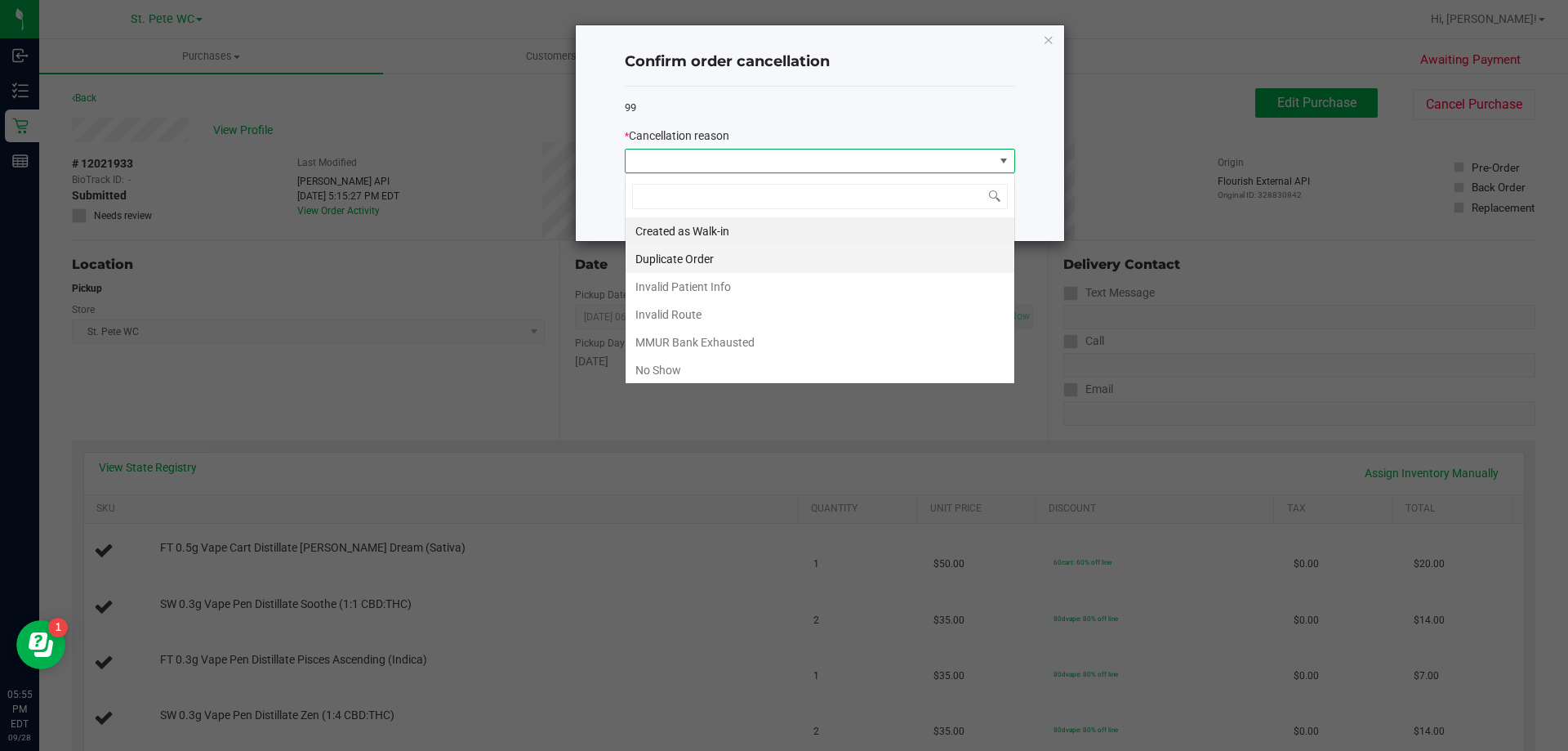
scroll to position [24, 391]
click at [716, 373] on li "No Show" at bounding box center [820, 369] width 389 height 28
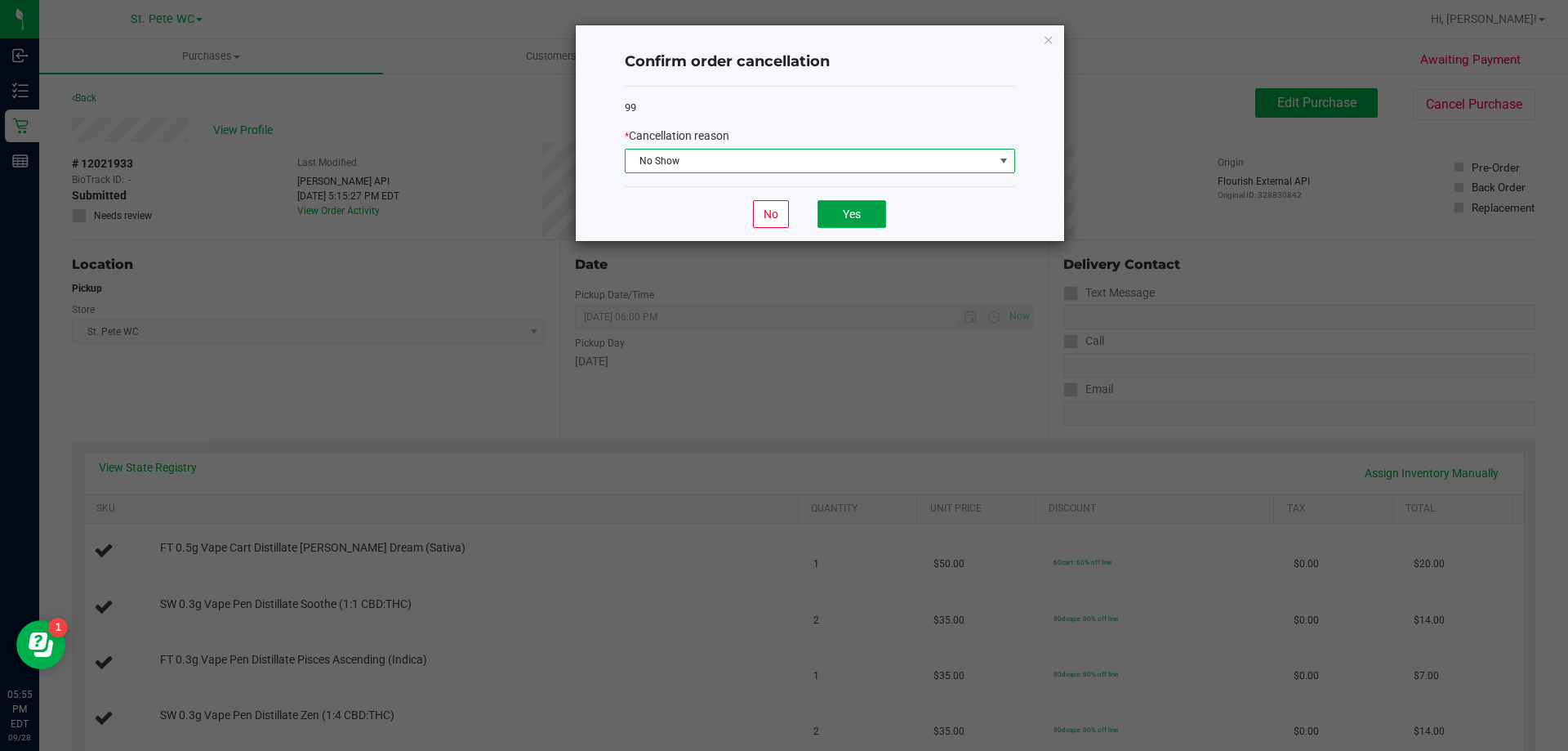
click at [817, 227] on button "Yes" at bounding box center [852, 213] width 69 height 28
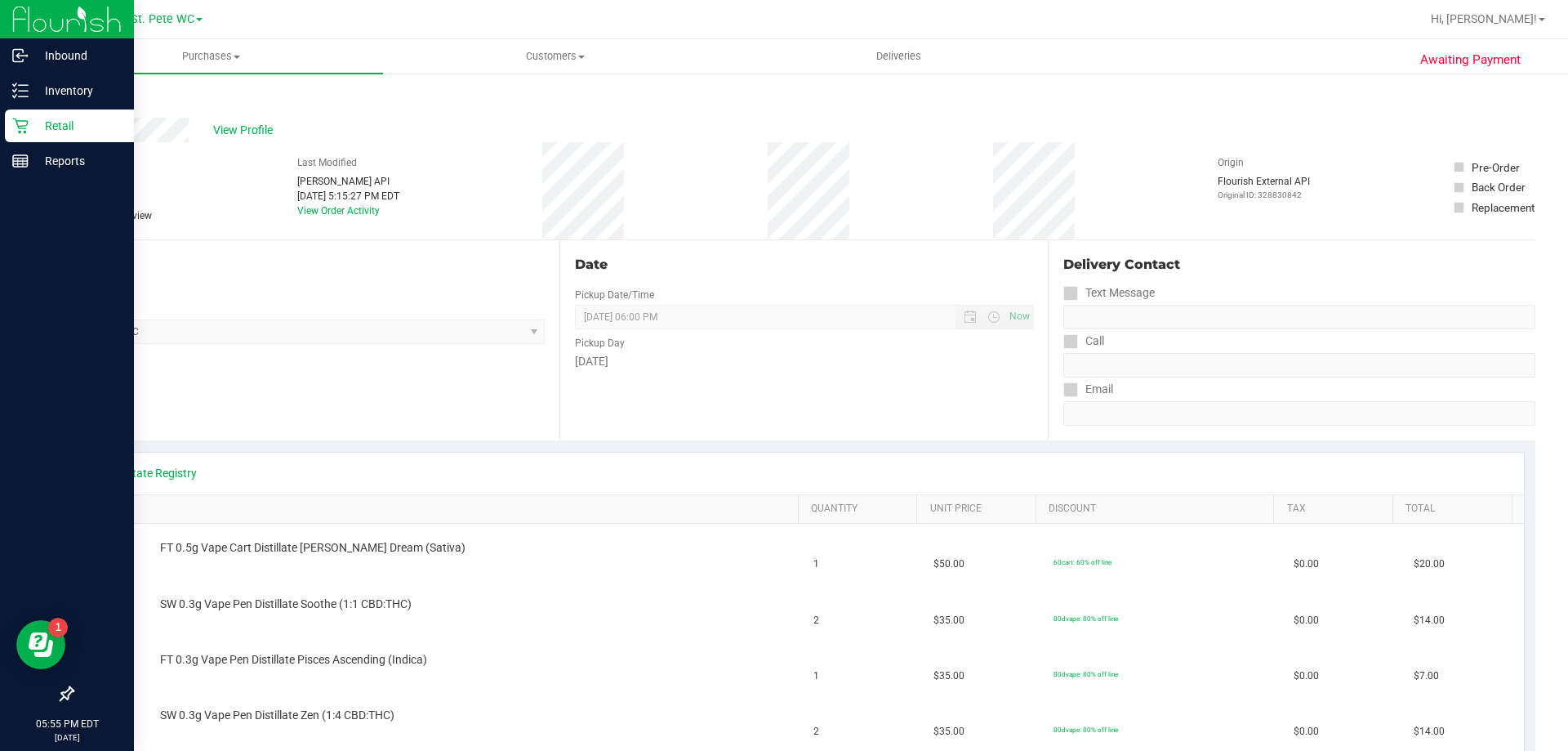
click at [40, 126] on p "Retail" at bounding box center [77, 126] width 98 height 19
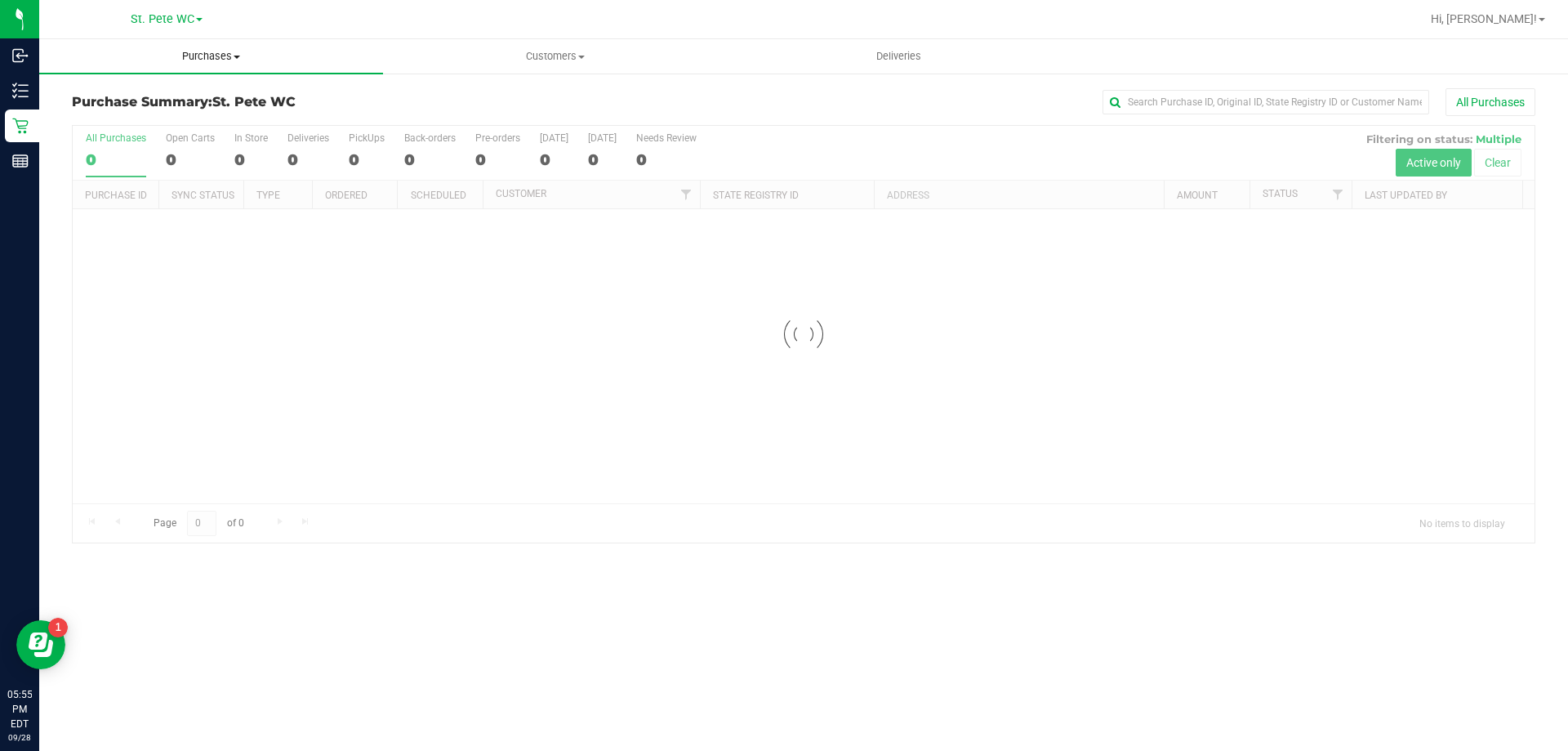
click at [153, 68] on uib-tab-heading "Purchases Summary of purchases Fulfillment All purchases" at bounding box center [210, 55] width 344 height 34
click at [144, 114] on li "Fulfillment" at bounding box center [210, 118] width 344 height 19
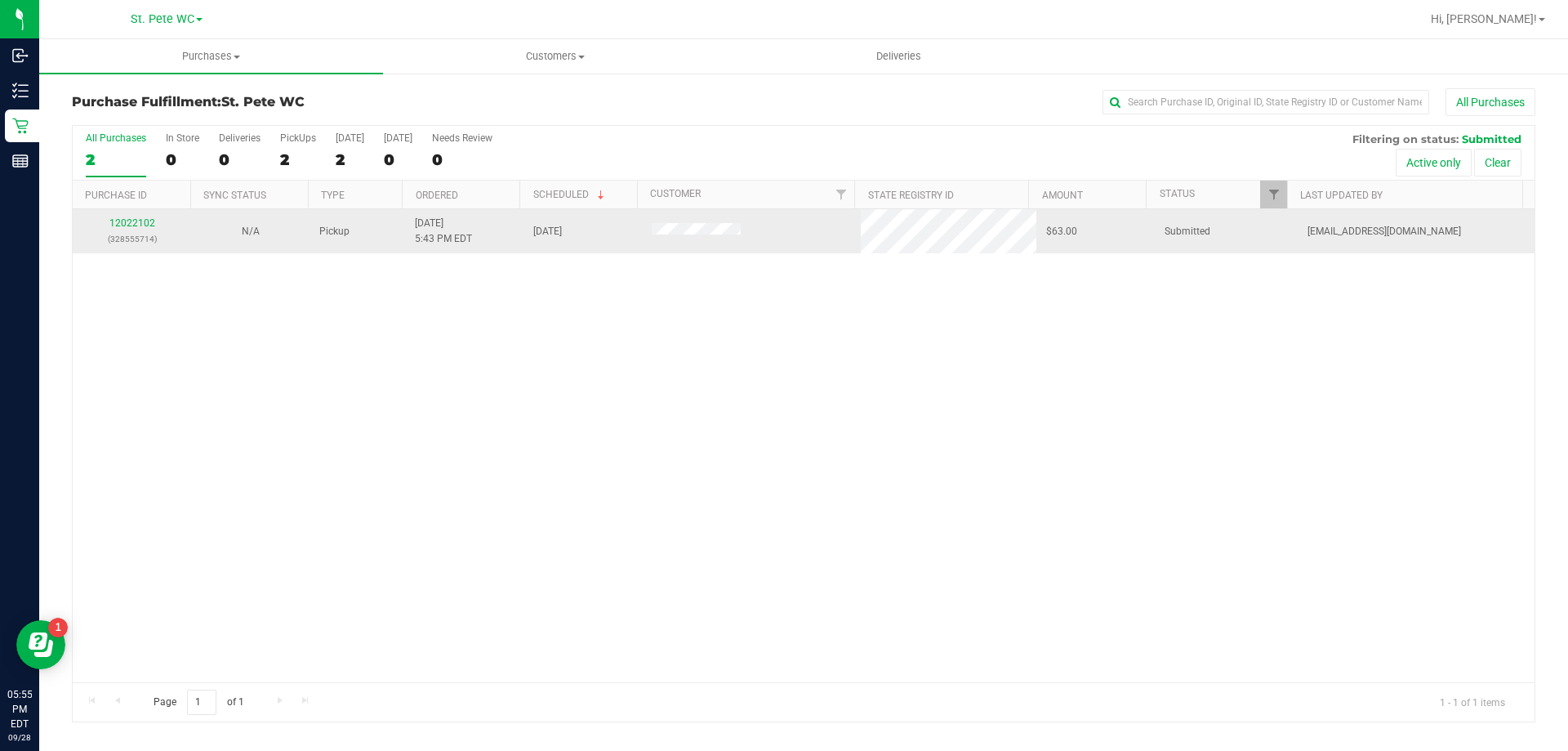
click at [161, 218] on div "12022102 (328555714)" at bounding box center [132, 231] width 99 height 31
click at [137, 222] on link "12022102" at bounding box center [132, 223] width 46 height 12
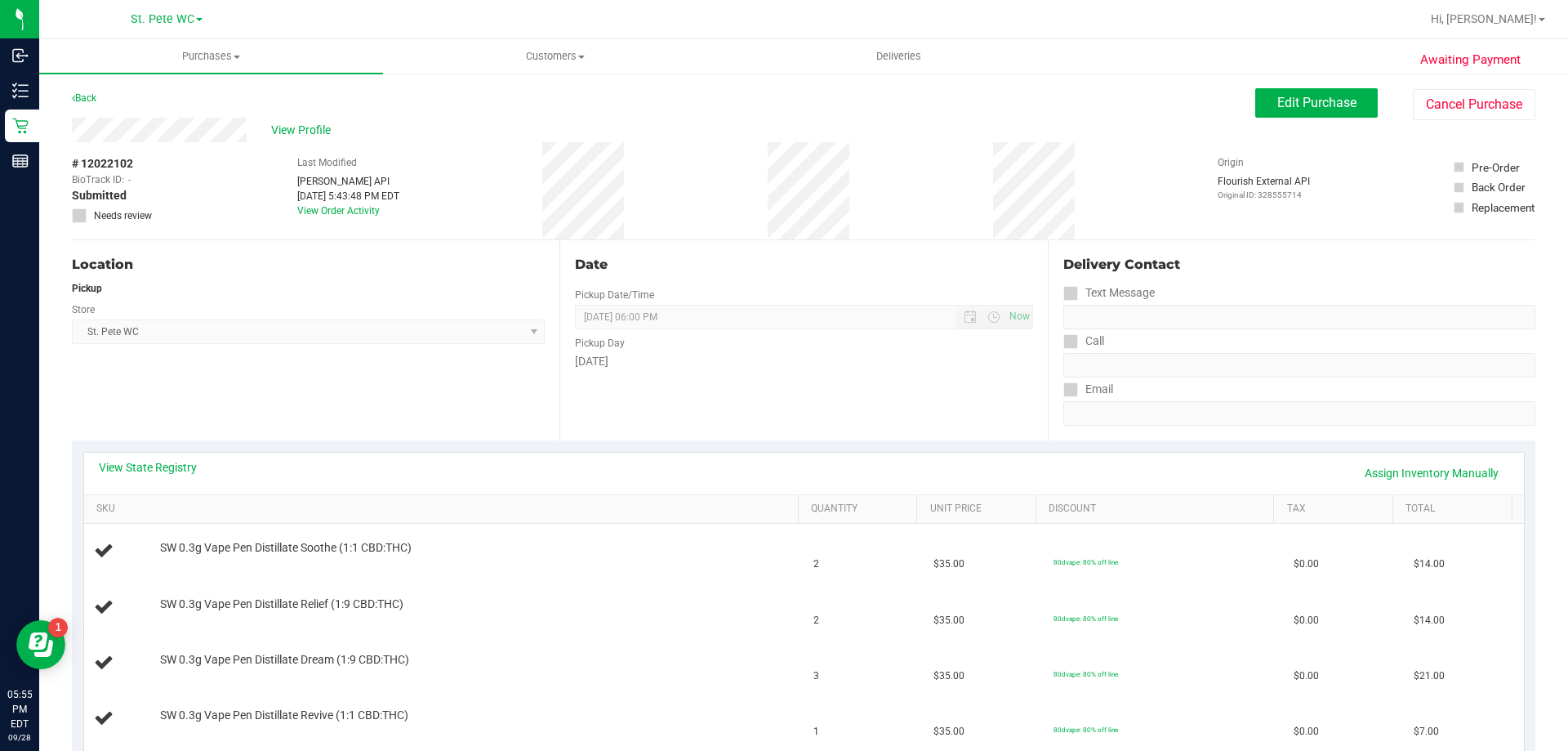
click at [817, 107] on button "Cancel Purchase" at bounding box center [1474, 105] width 122 height 31
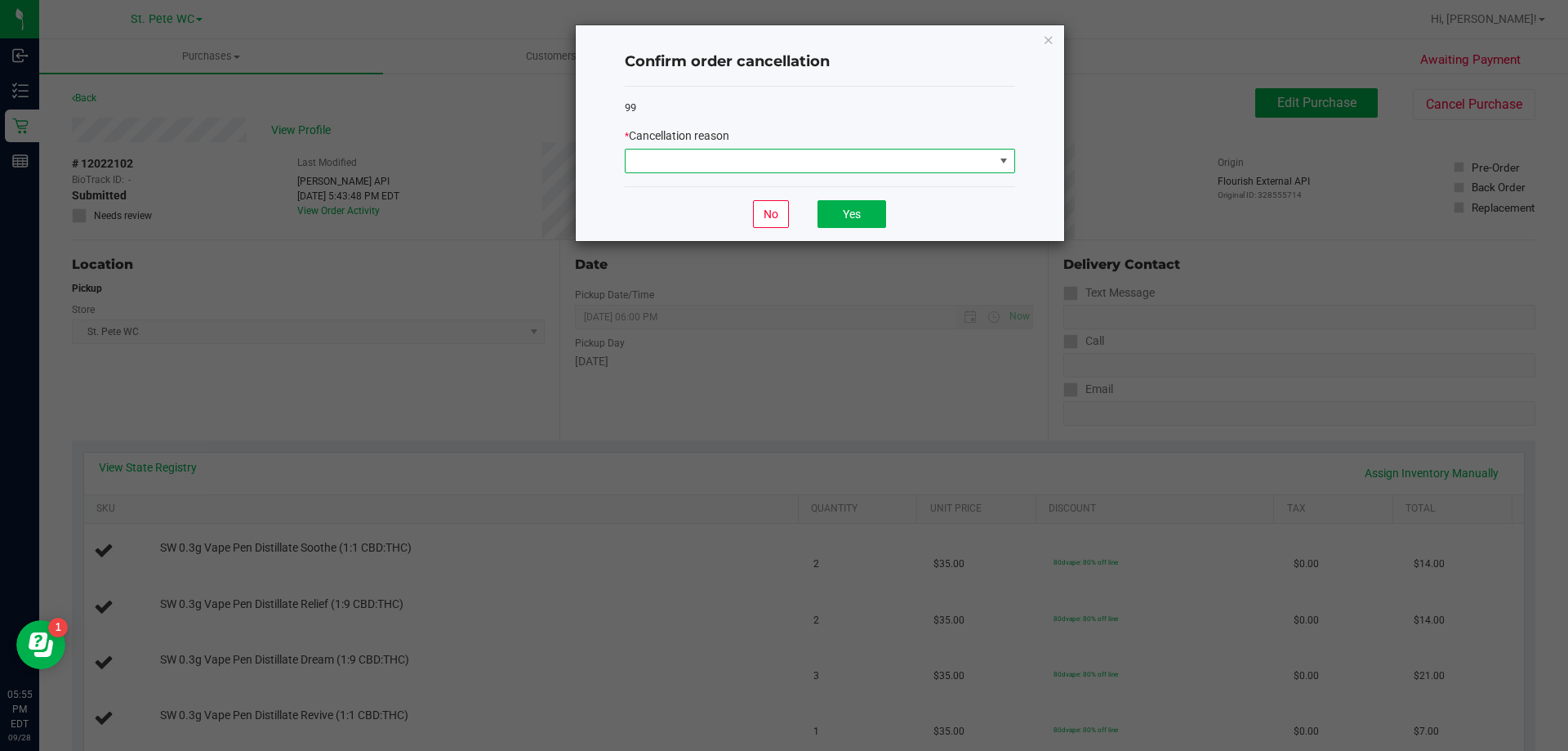
click at [756, 153] on span at bounding box center [810, 161] width 368 height 23
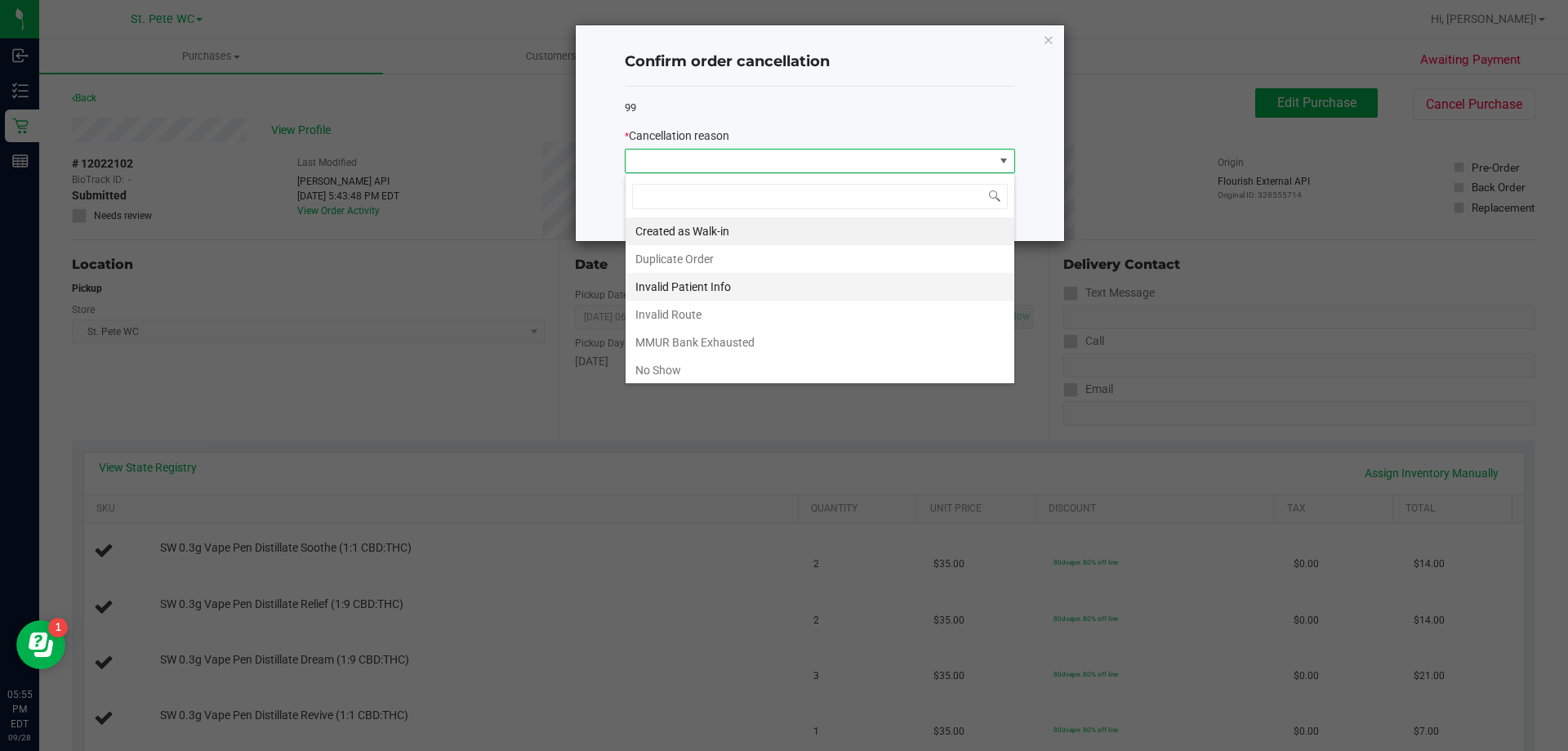
scroll to position [24, 391]
click at [735, 367] on li "No Show" at bounding box center [820, 369] width 389 height 28
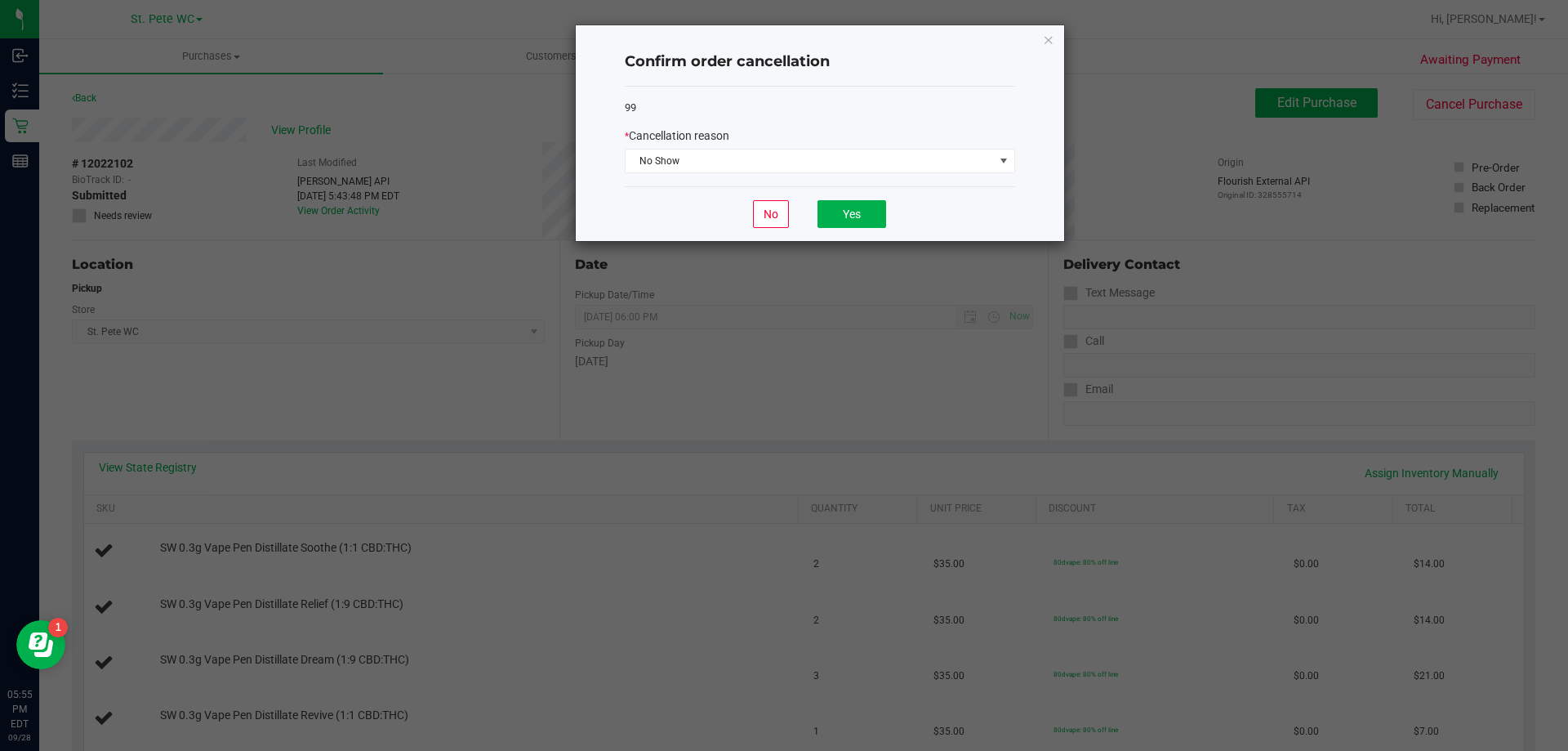
drag, startPoint x: 805, startPoint y: 199, endPoint x: 809, endPoint y: 207, distance: 8.9
click at [808, 205] on div "No Yes" at bounding box center [820, 213] width 391 height 54
drag, startPoint x: 812, startPoint y: 210, endPoint x: 824, endPoint y: 222, distance: 17.0
click at [813, 212] on div "No Yes" at bounding box center [820, 213] width 391 height 54
click at [817, 222] on button "Yes" at bounding box center [852, 213] width 69 height 28
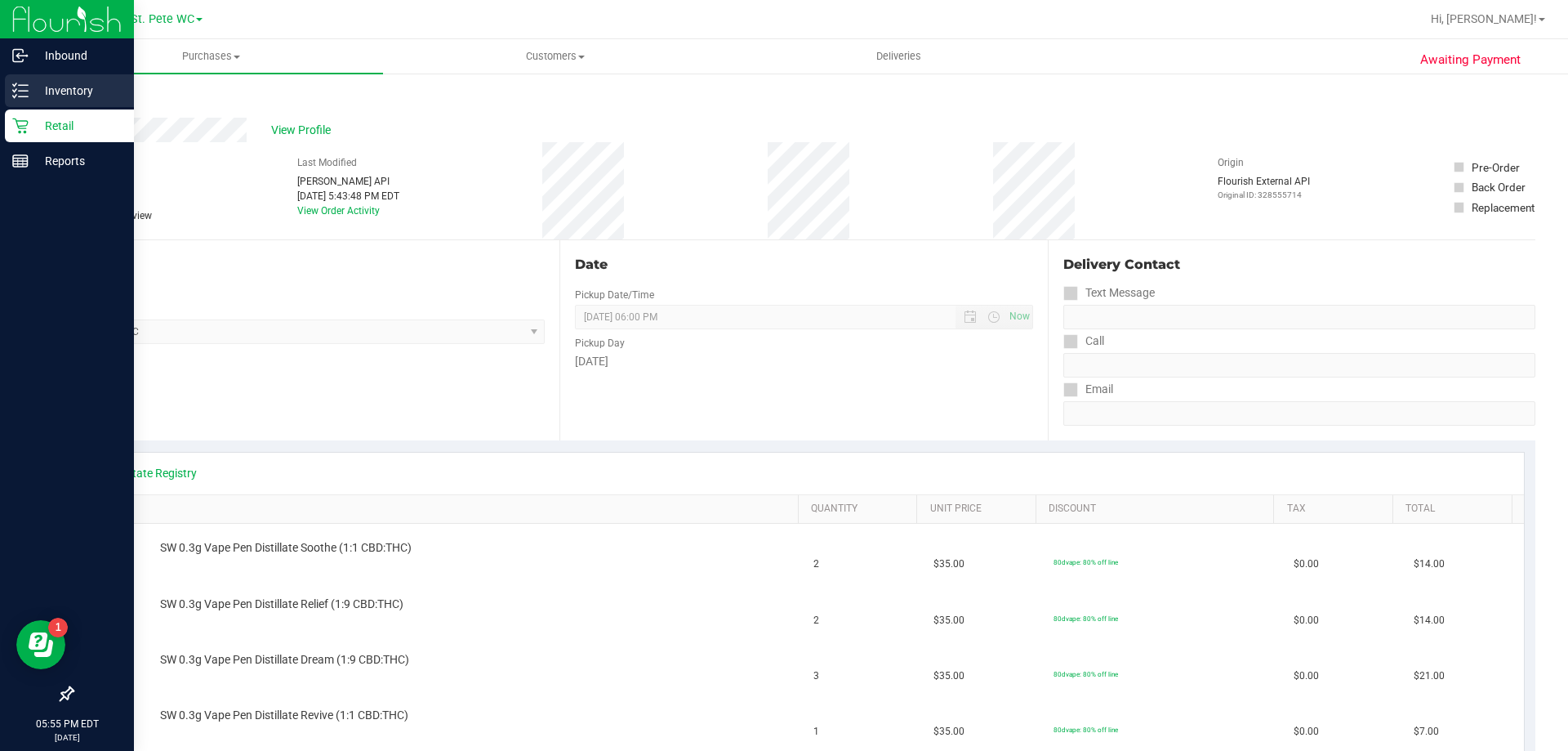
click at [23, 96] on line at bounding box center [22, 96] width 9 height 0
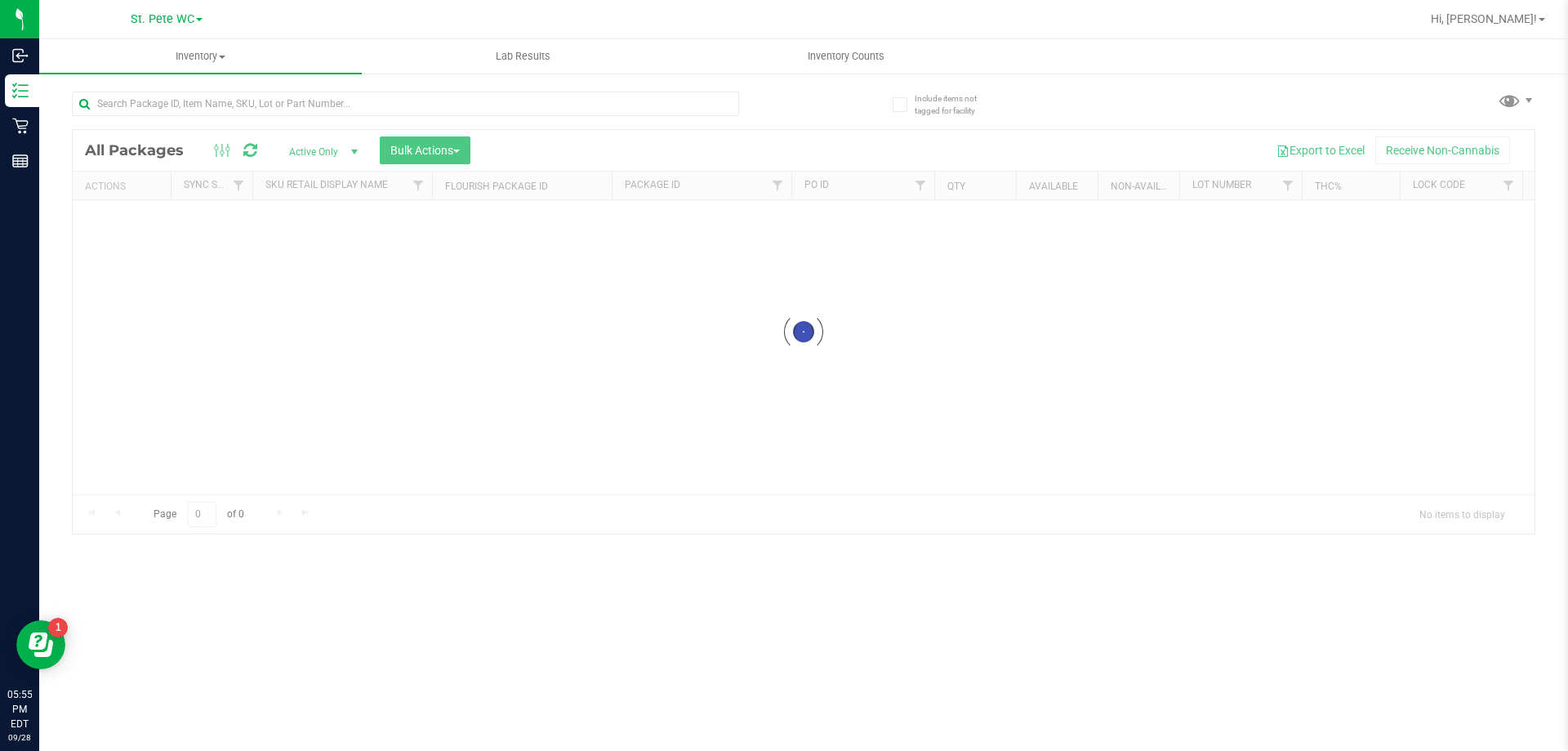
click at [253, 120] on div at bounding box center [405, 110] width 668 height 38
click at [257, 107] on input "text" at bounding box center [405, 103] width 668 height 24
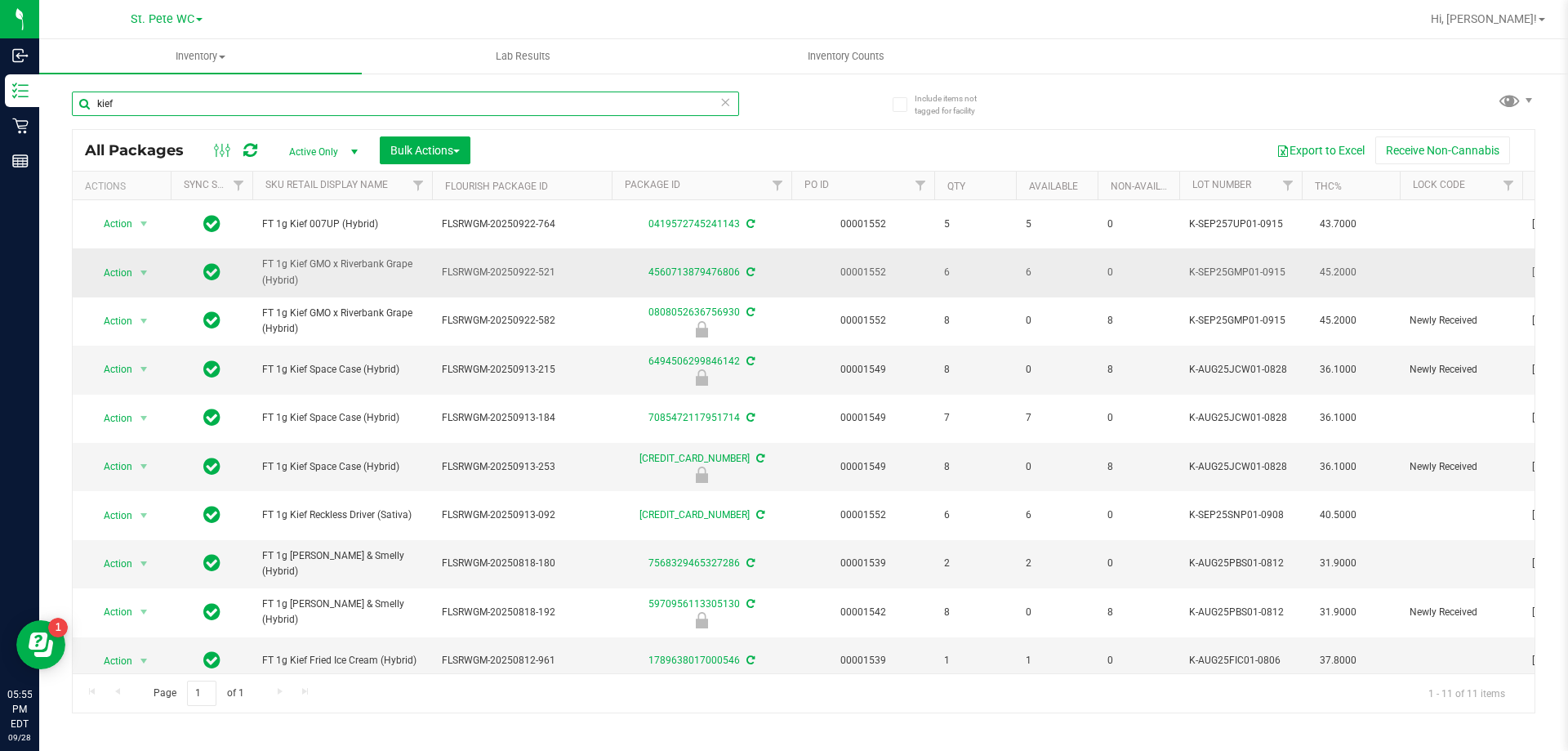
type input "kief"
click at [712, 278] on div "4560713879476806" at bounding box center [702, 272] width 184 height 16
click at [711, 278] on div "4560713879476806" at bounding box center [702, 272] width 184 height 16
click at [711, 276] on link "4560713879476806" at bounding box center [694, 272] width 91 height 12
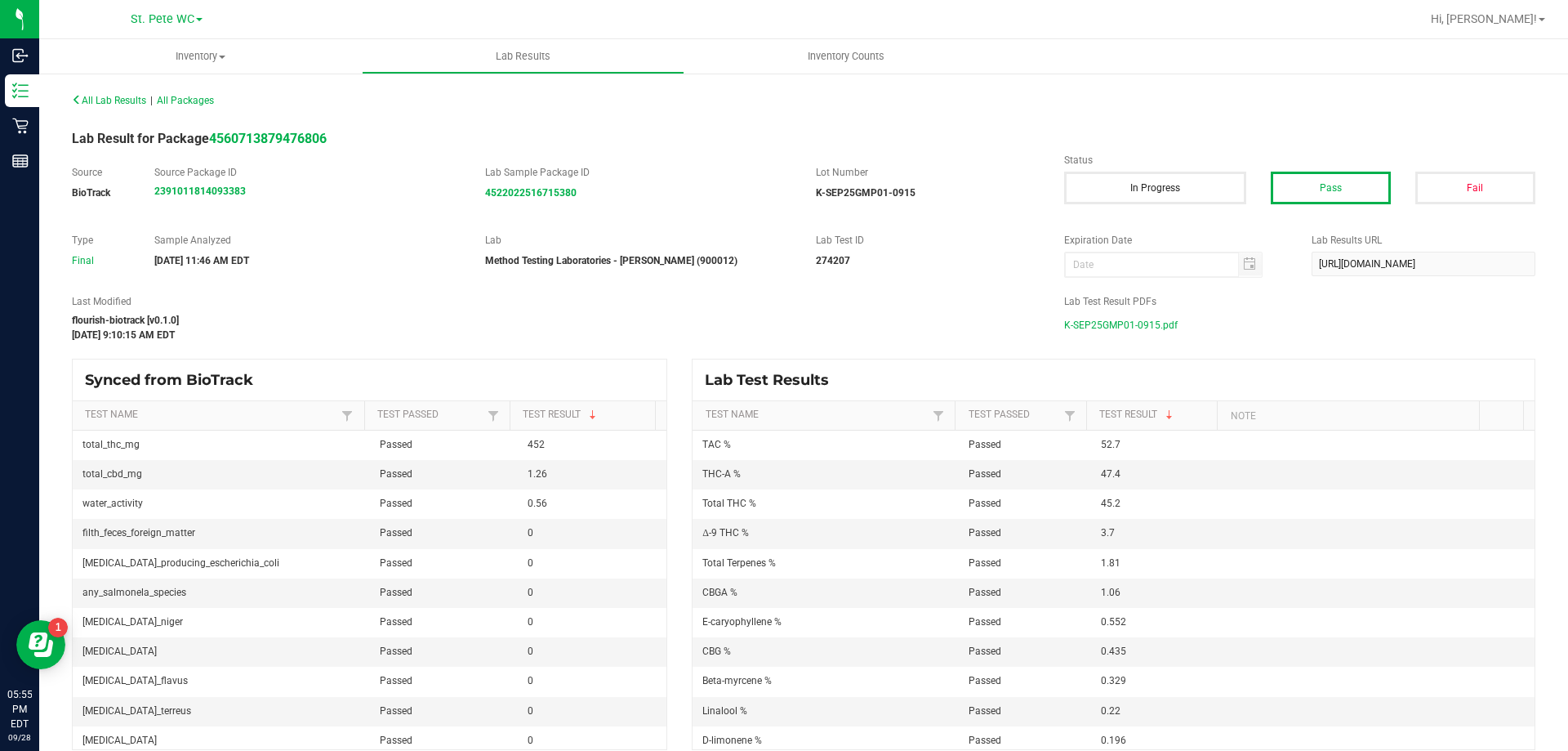
click at [817, 323] on span "K-SEP25GMP01-0915.pdf" at bounding box center [1120, 325] width 113 height 24
click at [82, 96] on span "All Lab Results" at bounding box center [109, 101] width 75 height 12
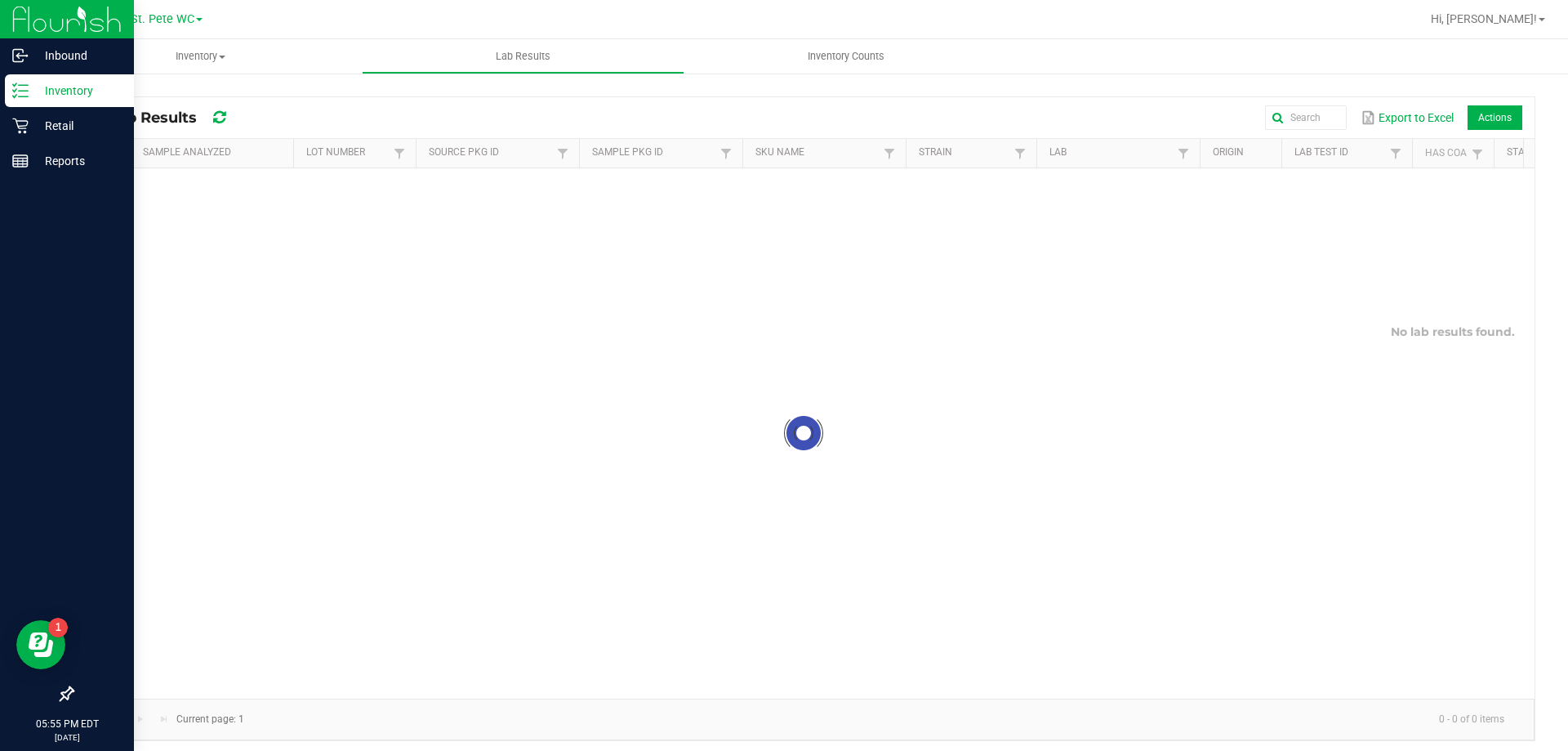
click at [25, 100] on div "Inventory" at bounding box center [69, 91] width 129 height 33
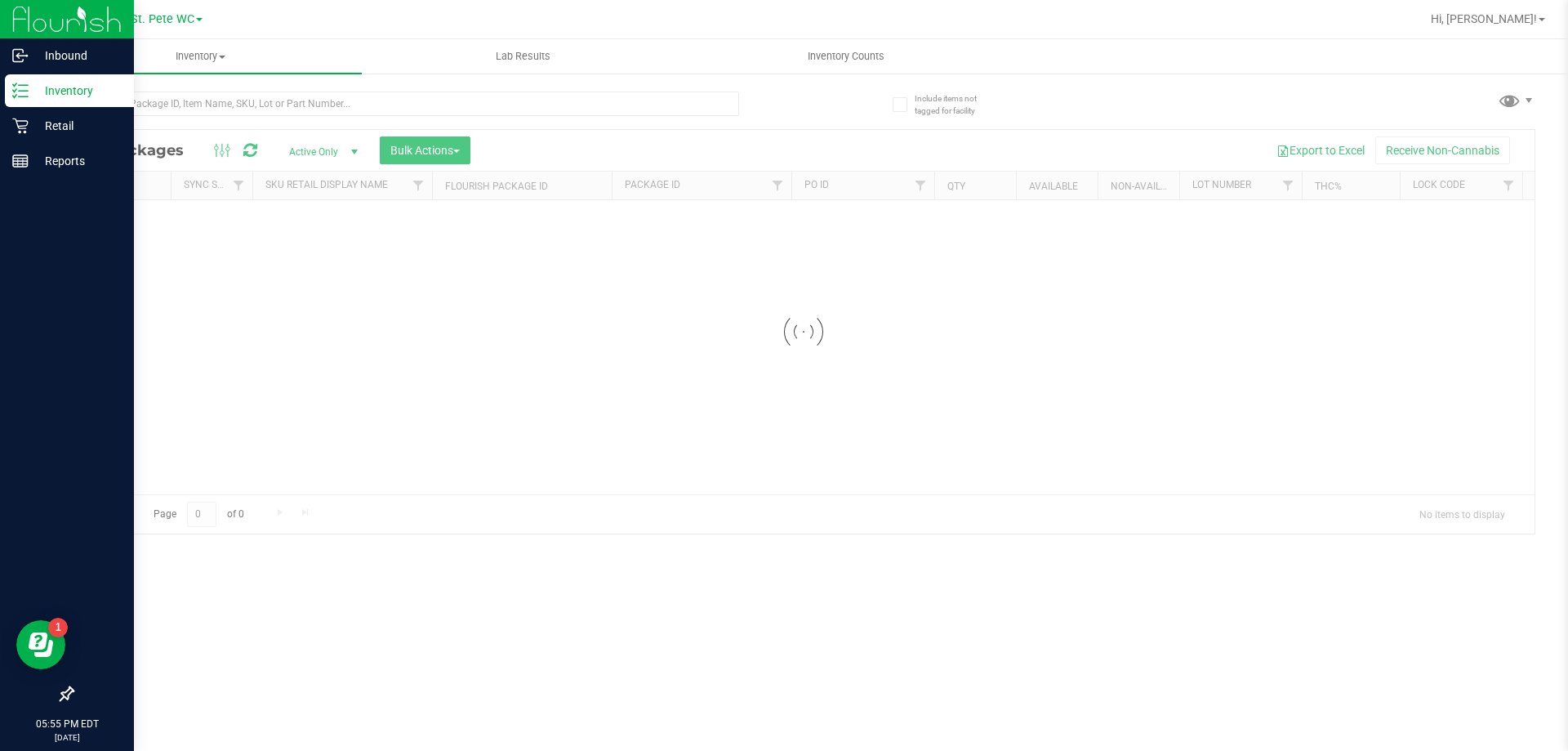
click at [25, 100] on div "Inventory" at bounding box center [69, 91] width 129 height 33
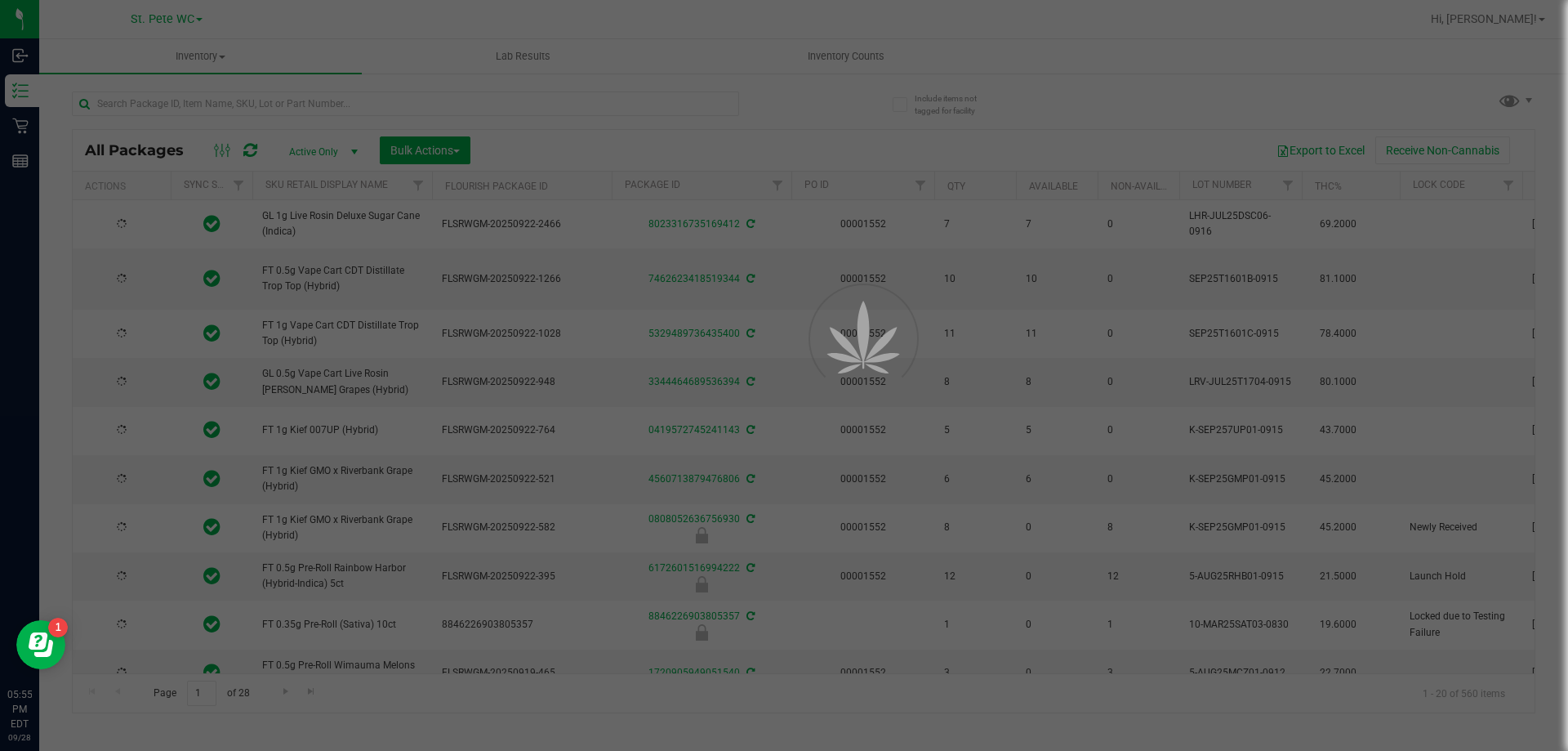
click at [210, 110] on div at bounding box center [784, 375] width 1568 height 751
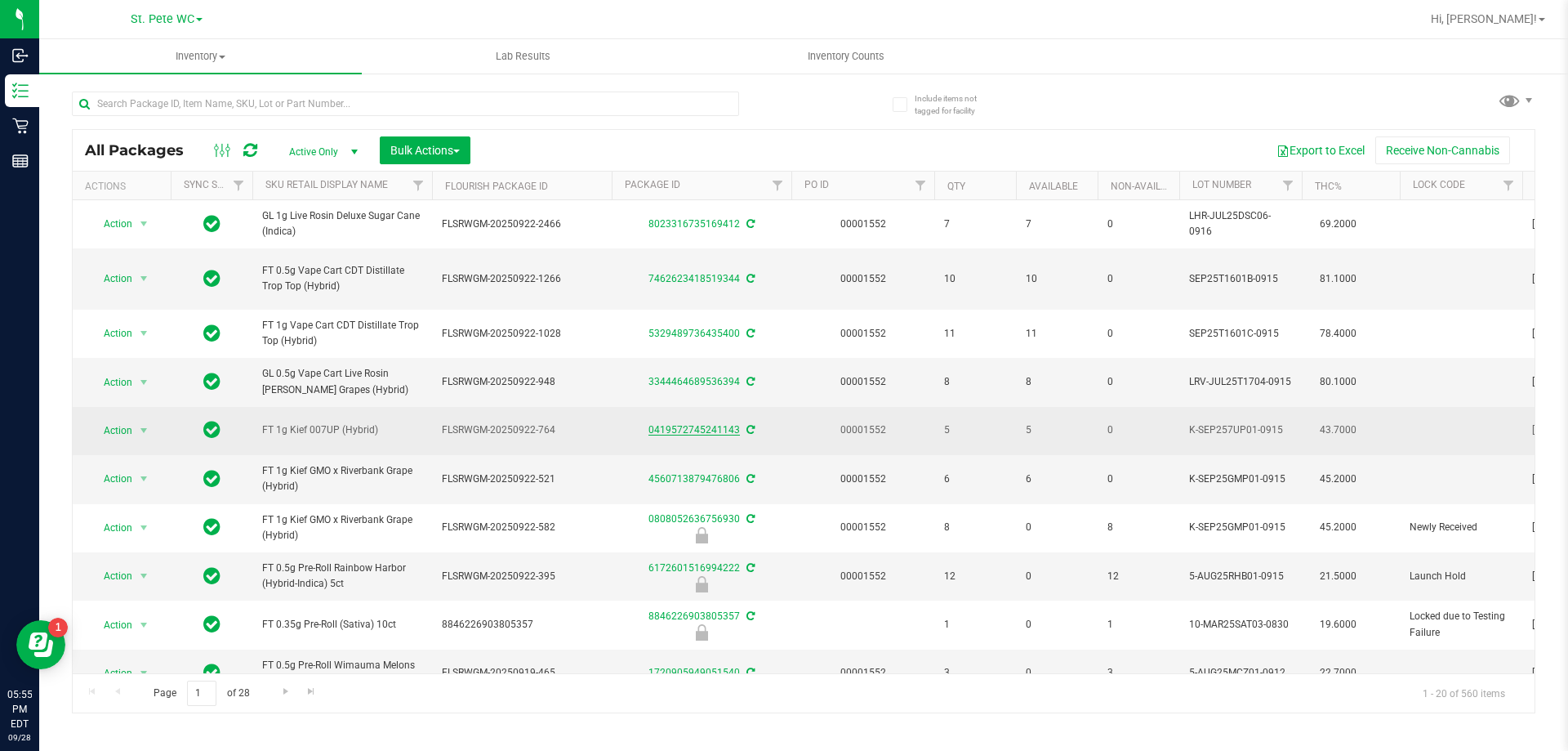
click at [689, 428] on link "0419572745241143" at bounding box center [694, 429] width 91 height 12
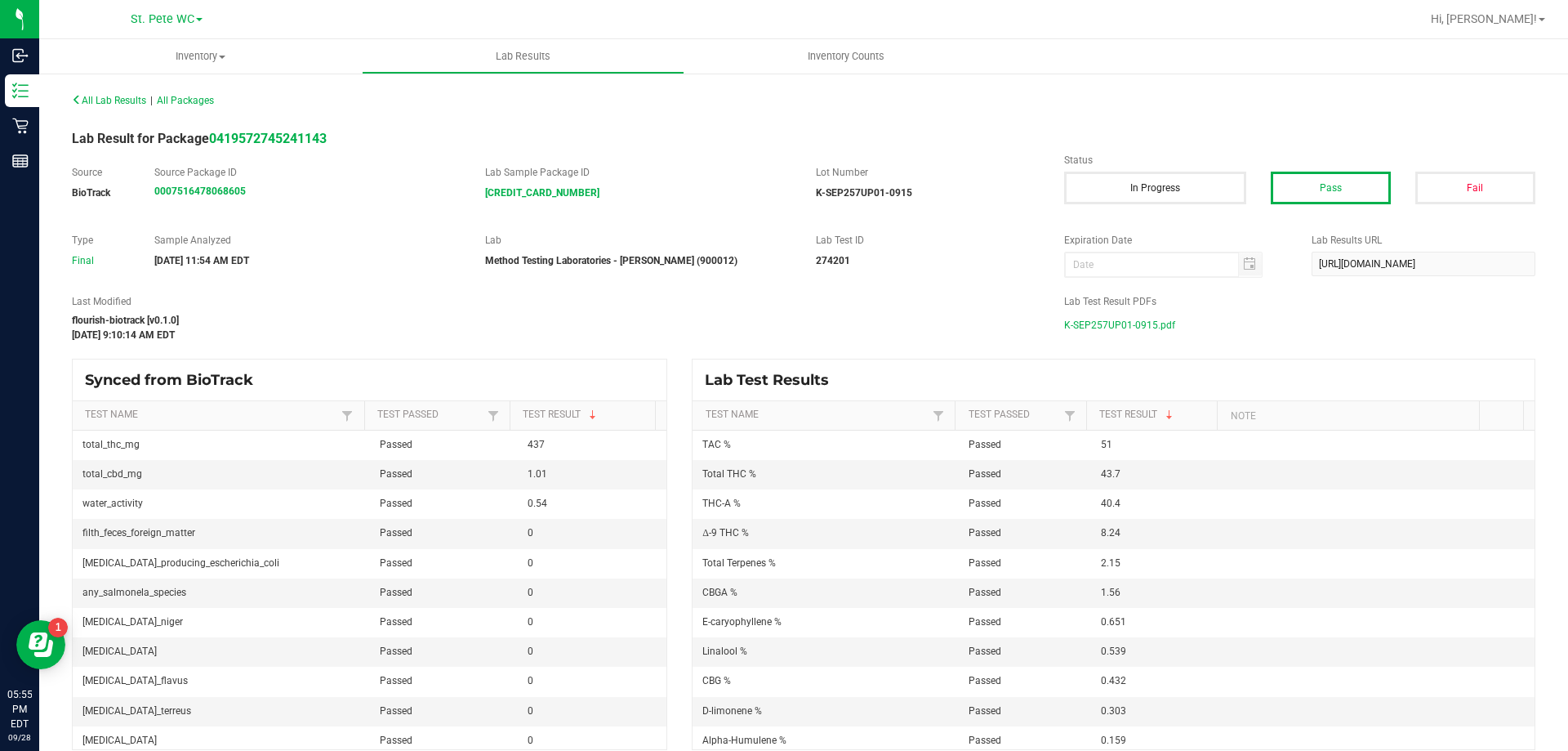
click at [817, 331] on span "K-SEP257UP01-0915.pdf" at bounding box center [1119, 325] width 111 height 24
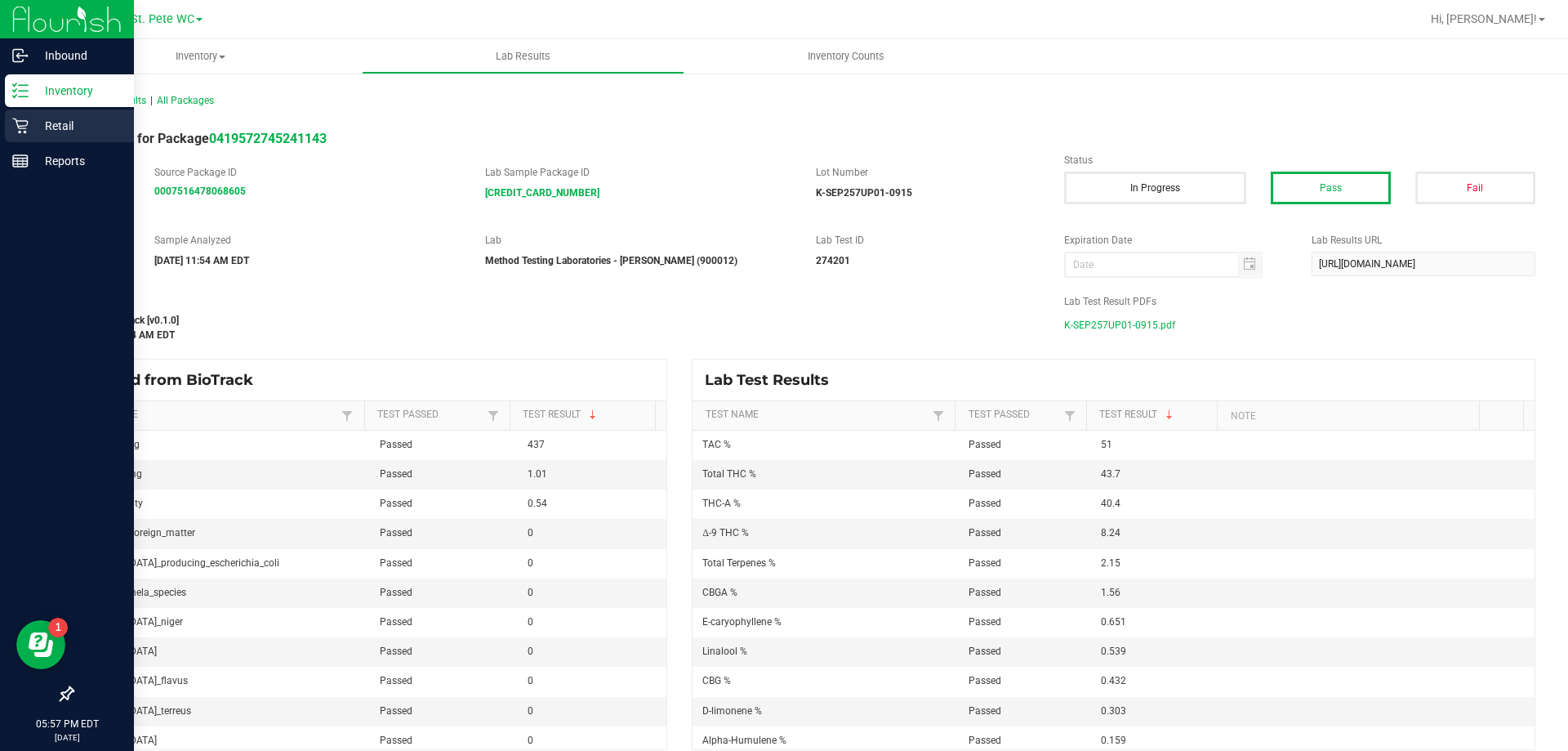
click at [31, 136] on div "Retail" at bounding box center [69, 126] width 129 height 33
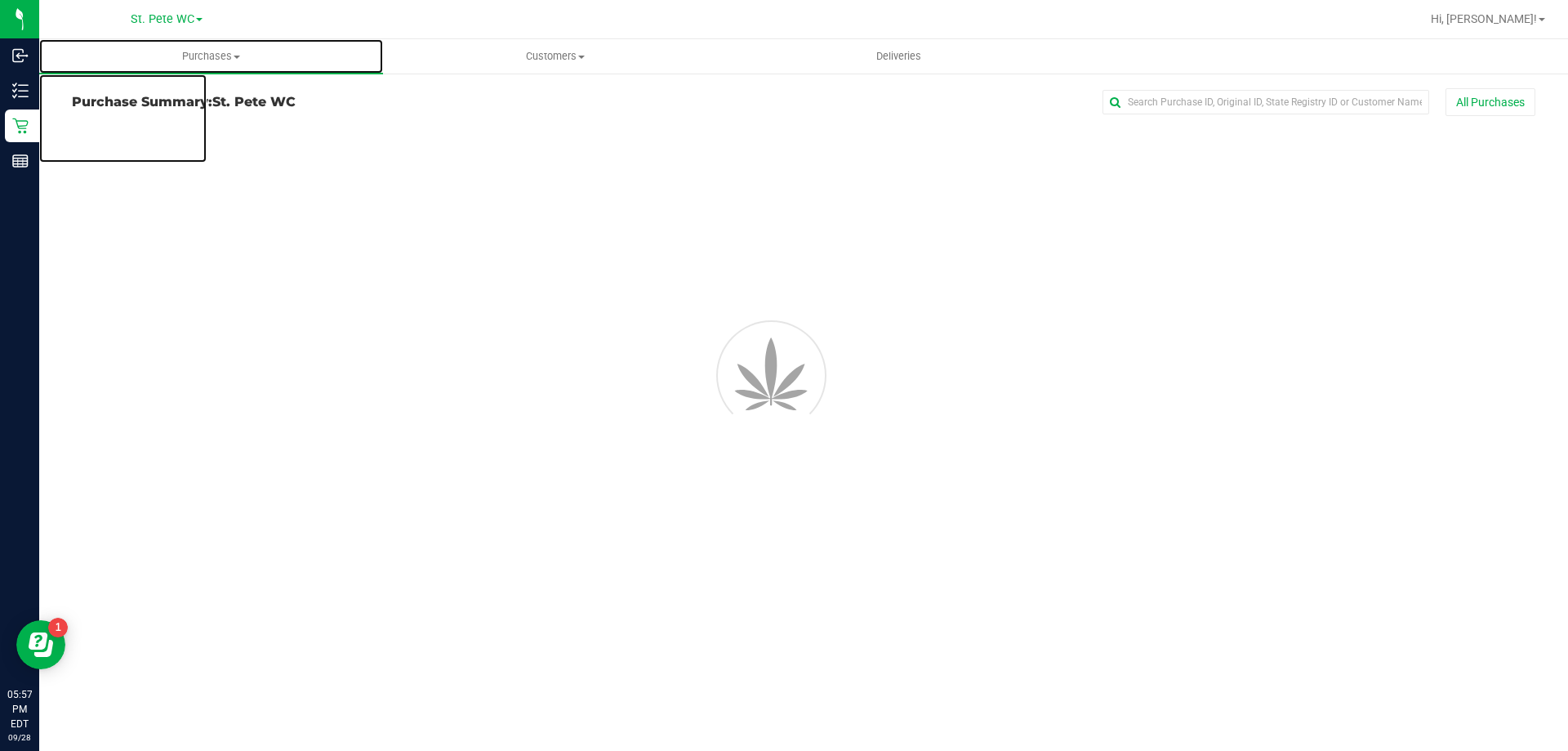
click at [209, 56] on span "Purchases" at bounding box center [210, 56] width 344 height 15
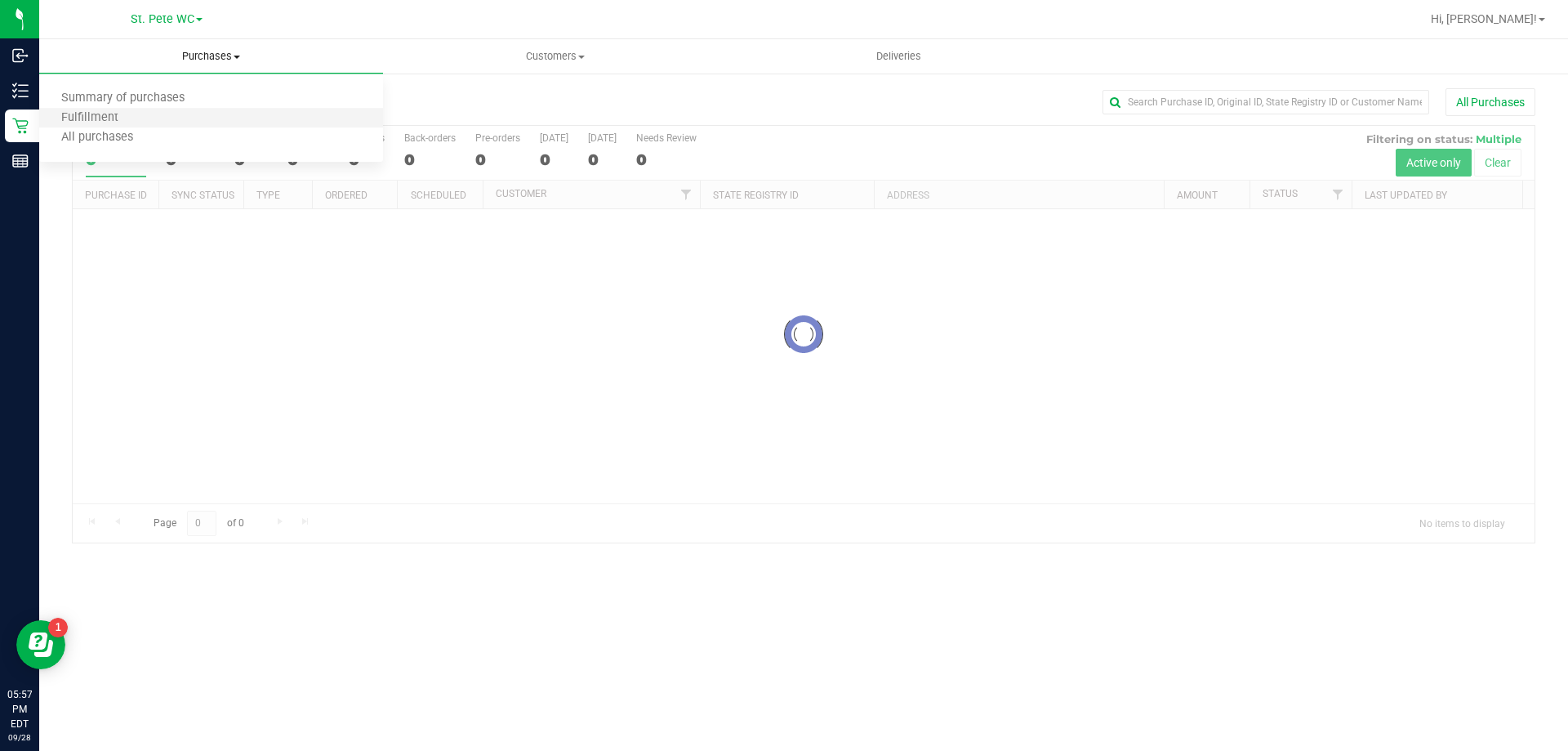
click at [185, 111] on li "Fulfillment" at bounding box center [210, 118] width 344 height 19
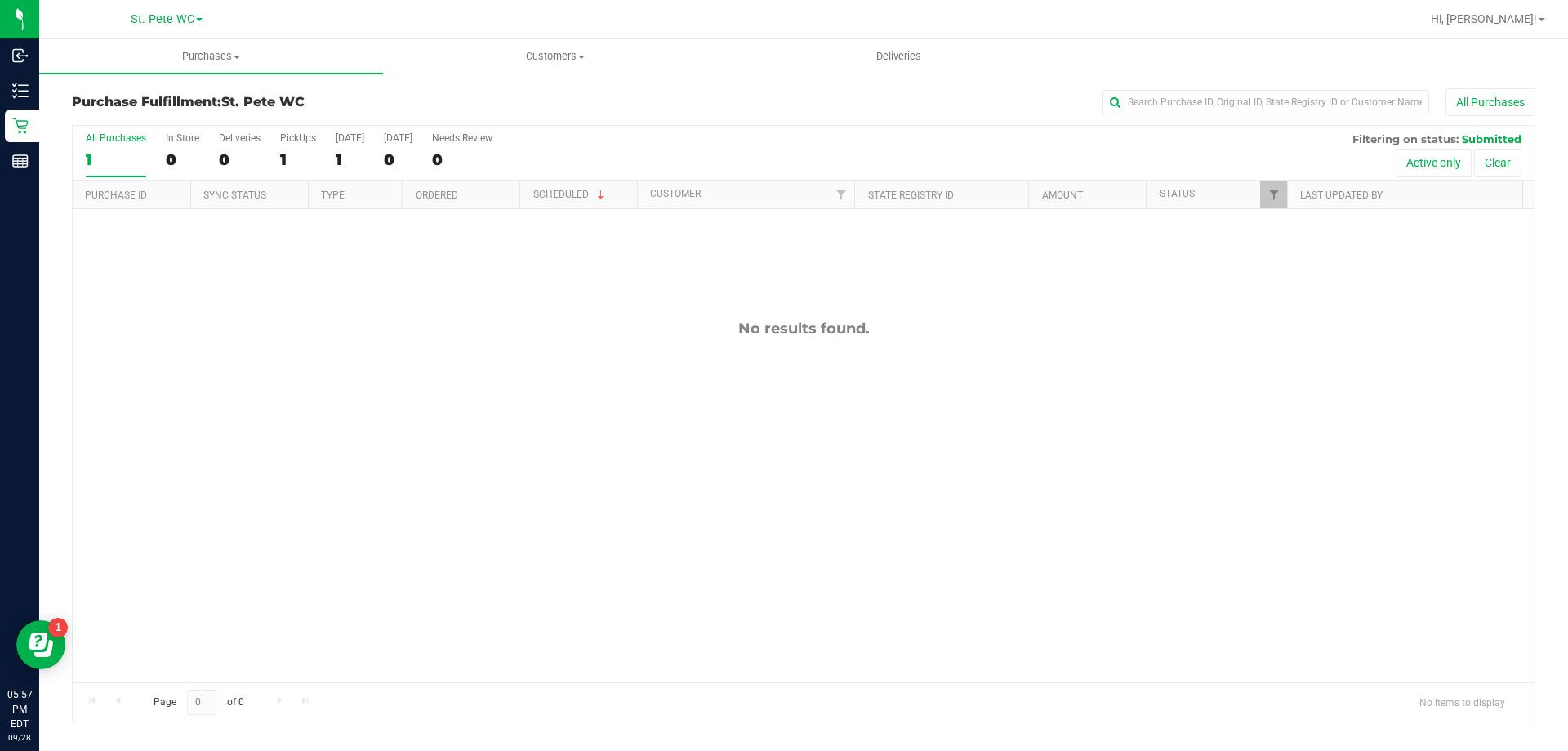
click at [340, 266] on div "No results found." at bounding box center [803, 501] width 1462 height 583
